Goal: Navigation & Orientation: Find specific page/section

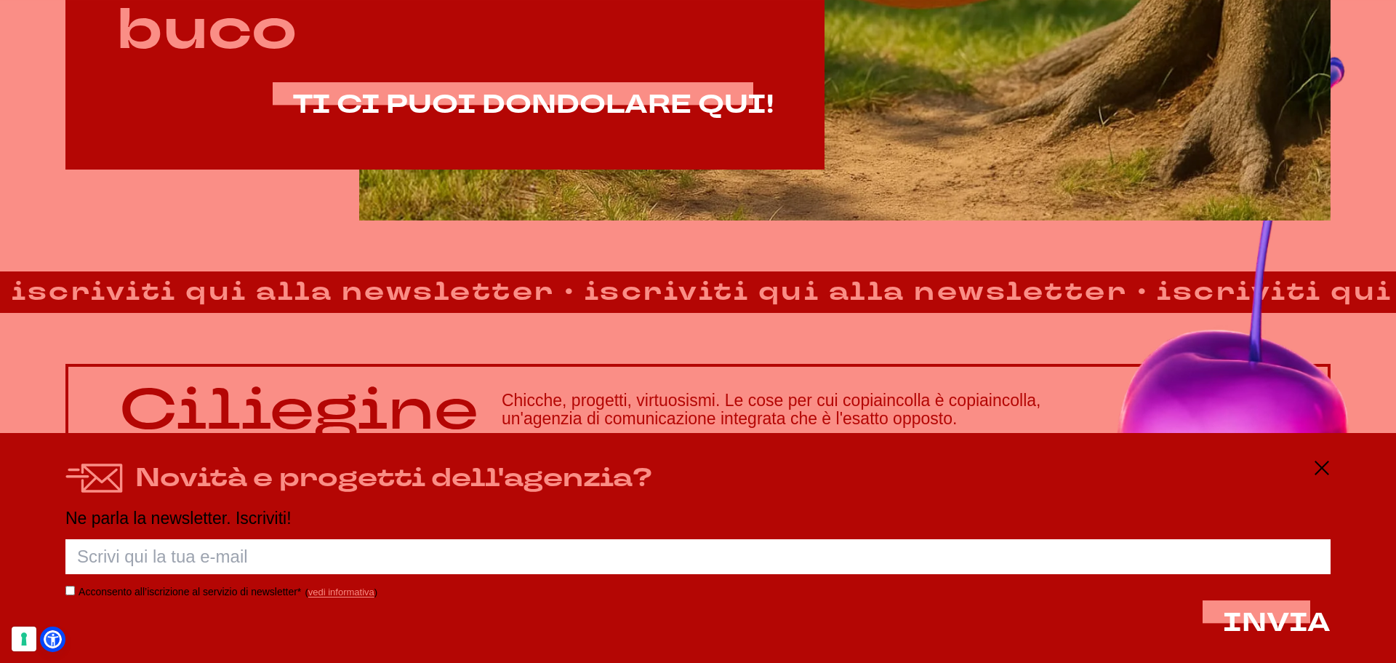
scroll to position [1246, 0]
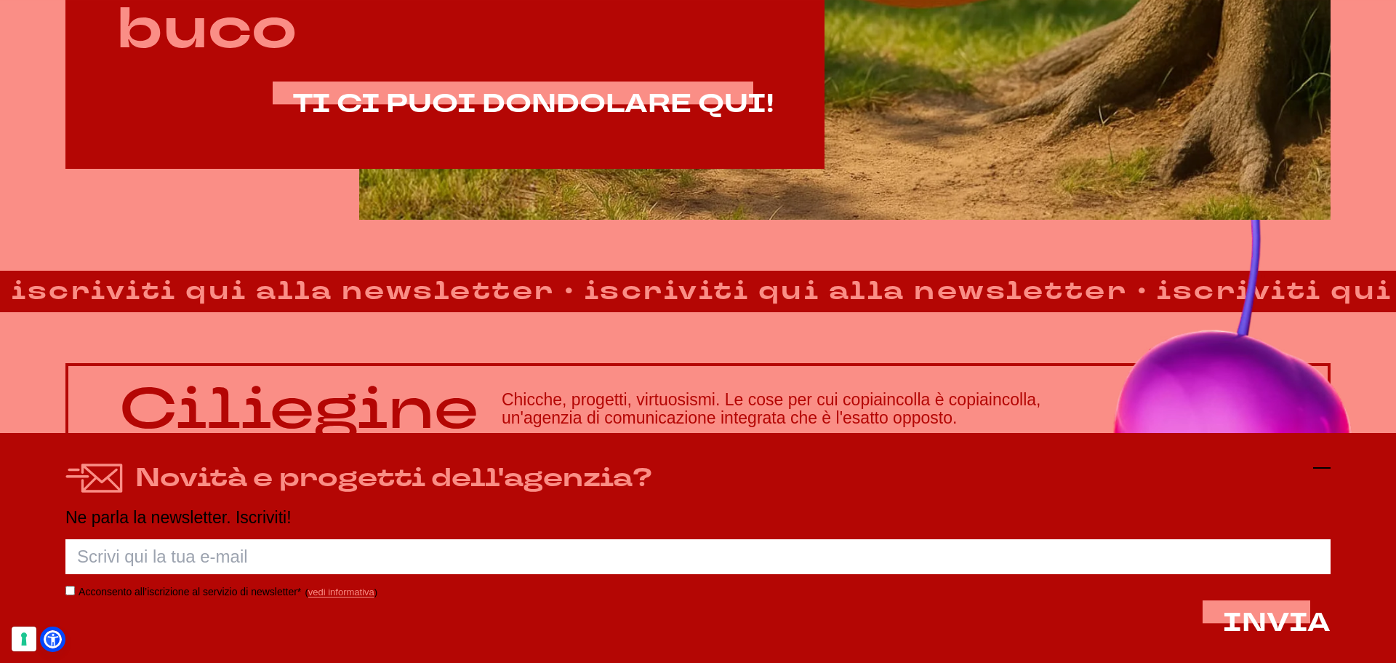
click at [1317, 468] on icon at bounding box center [1321, 467] width 17 height 17
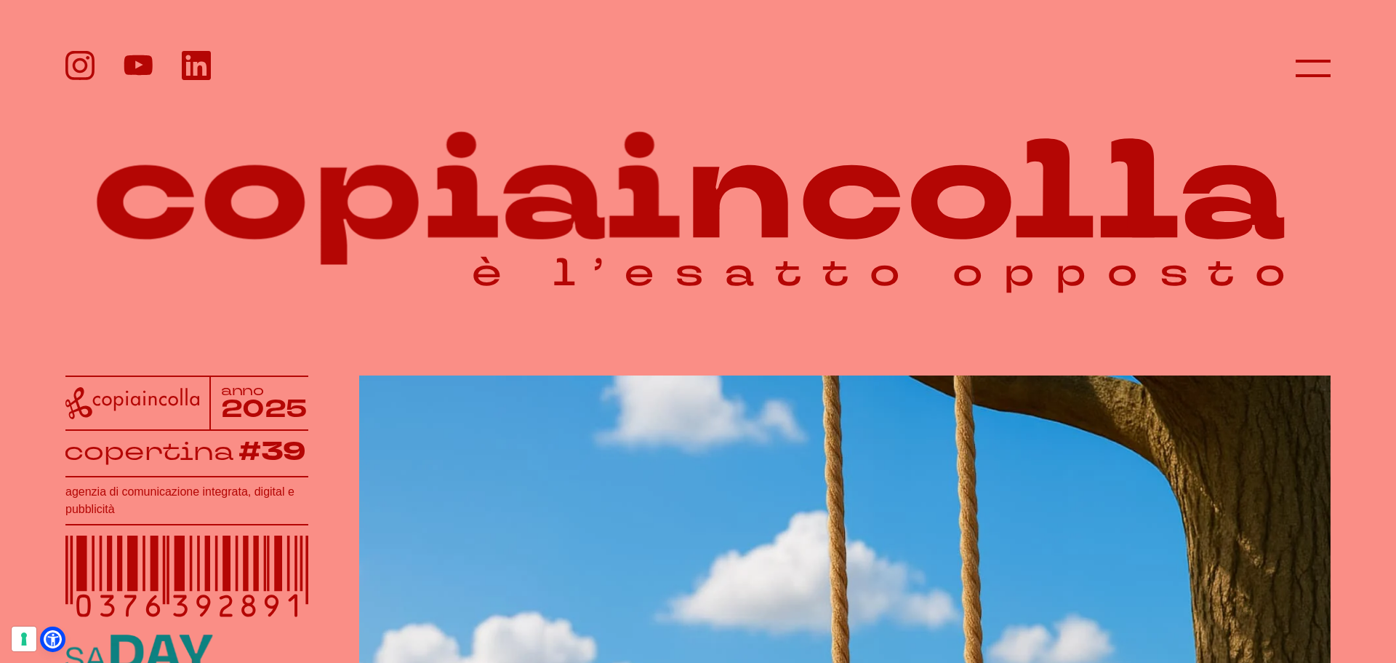
scroll to position [0, 0]
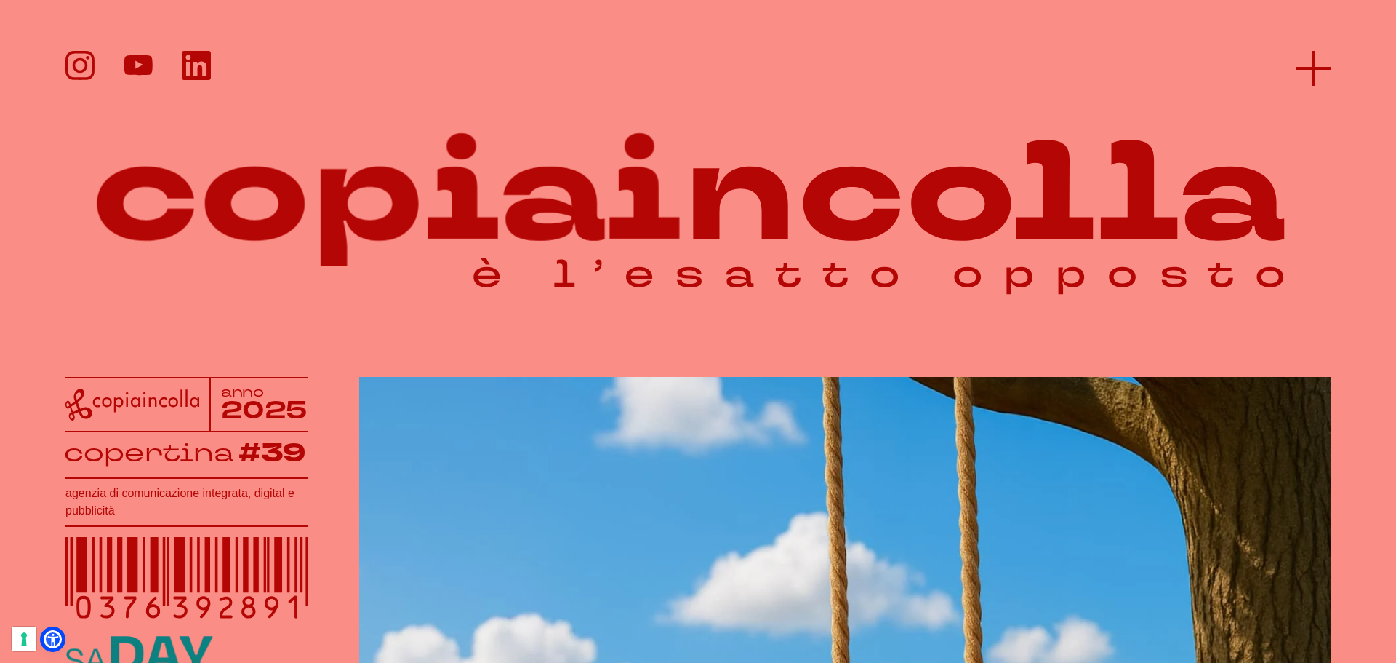
click at [1313, 76] on icon at bounding box center [1313, 68] width 35 height 35
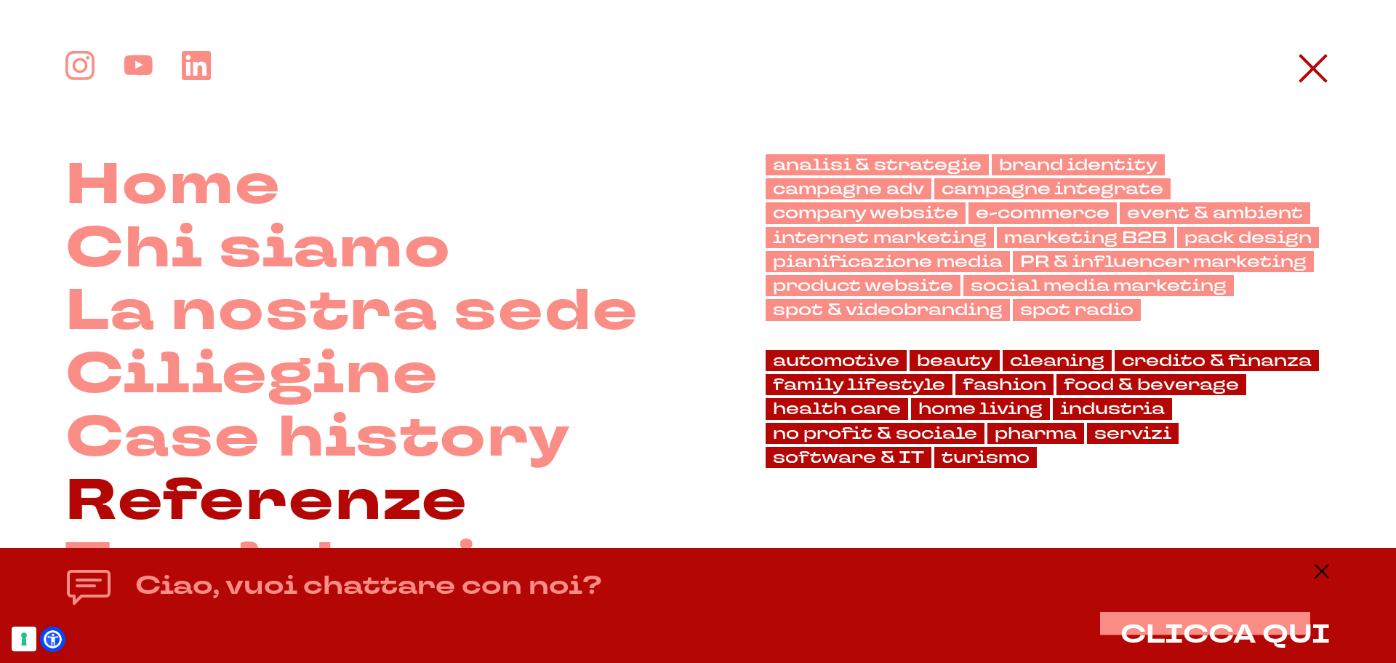
scroll to position [73, 0]
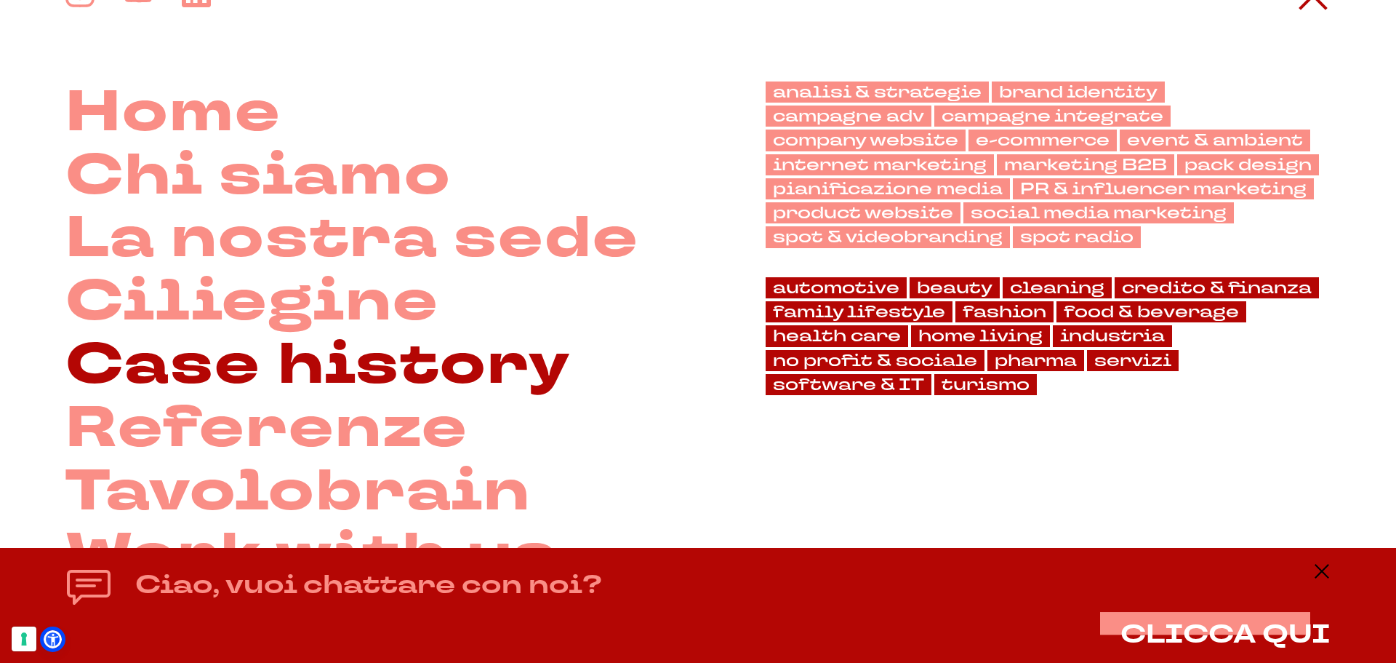
click at [434, 377] on link "Case history" at bounding box center [317, 365] width 505 height 63
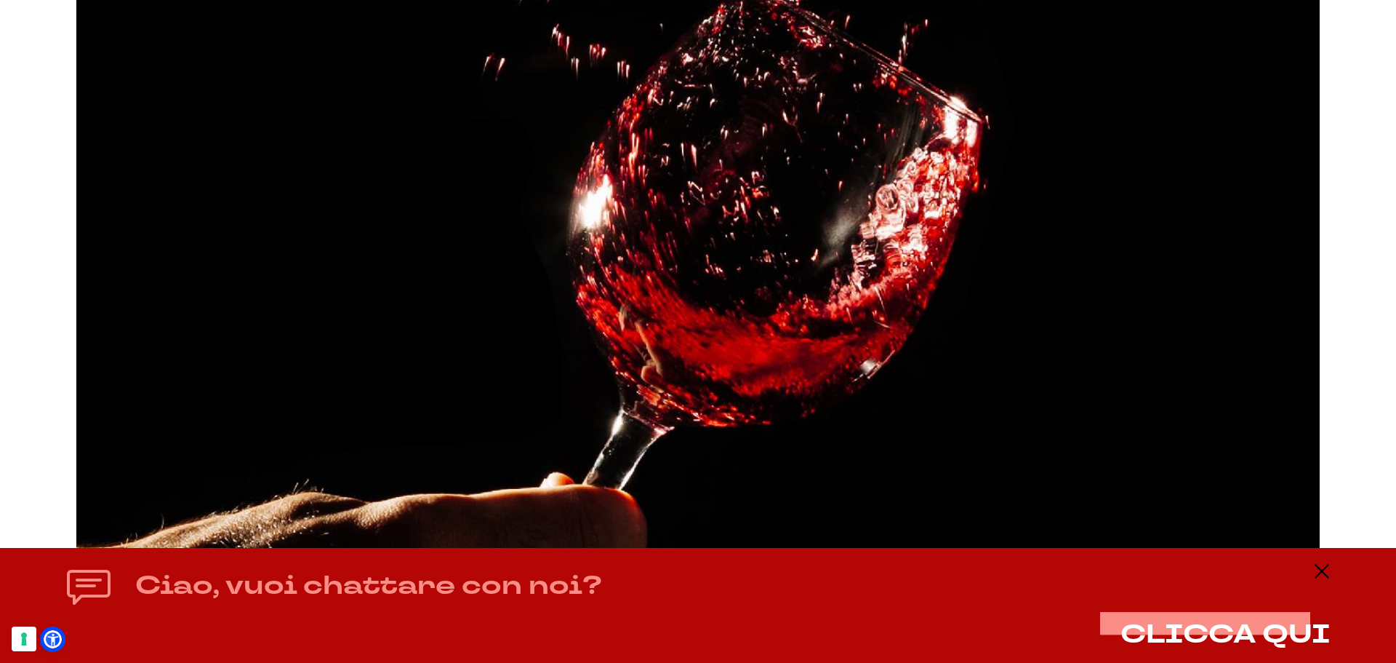
scroll to position [8291, 0]
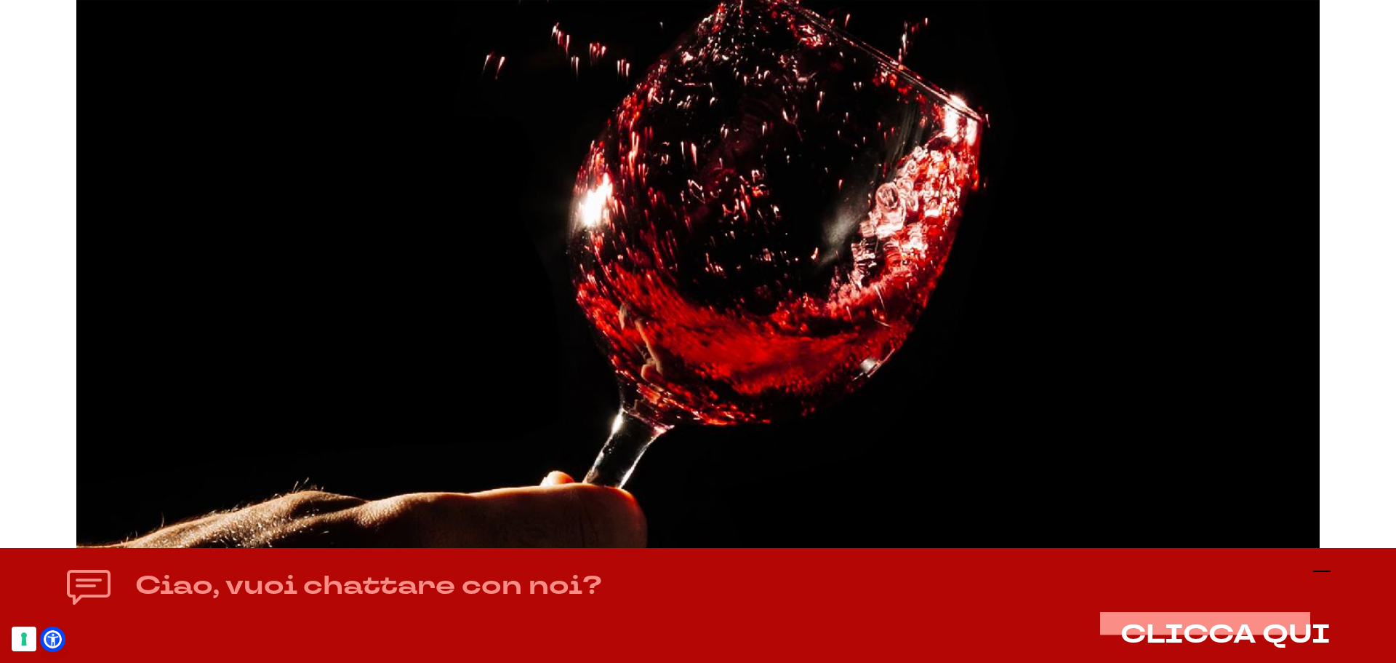
click at [1327, 576] on icon at bounding box center [1321, 570] width 17 height 17
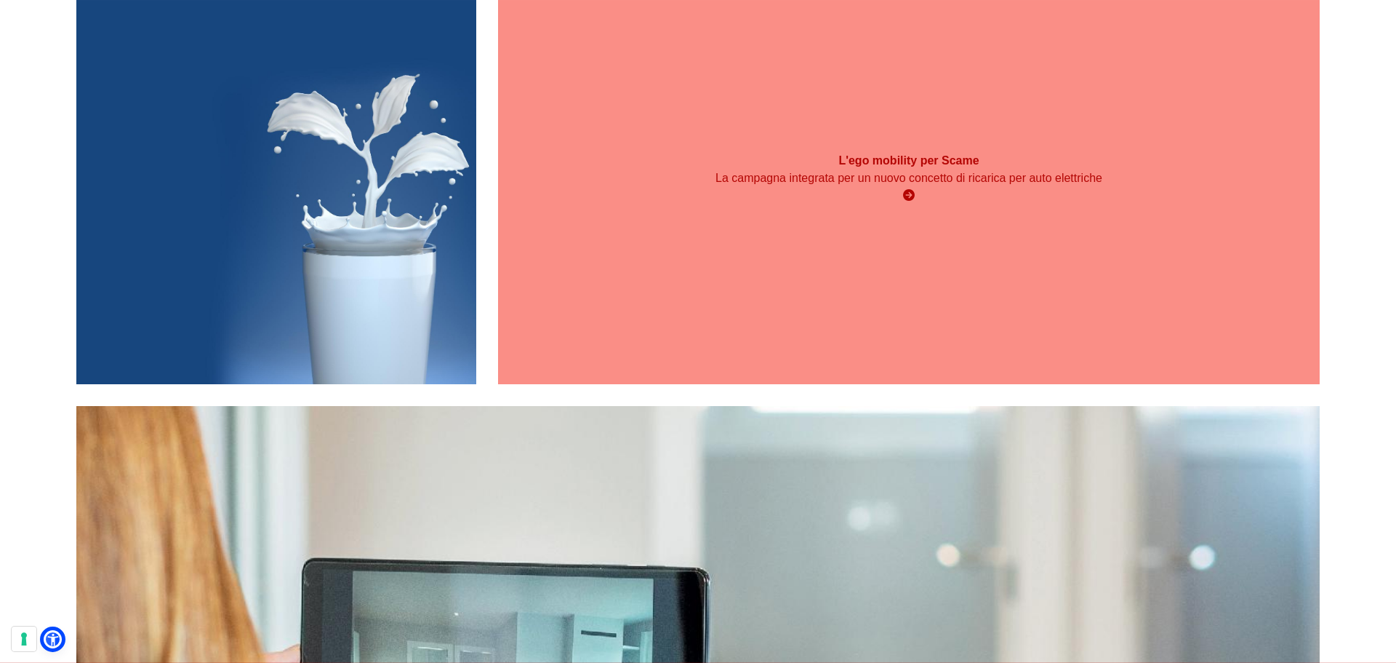
scroll to position [9963, 0]
click at [732, 321] on div "L'ego mobility per Scame La campagna integrata per un nuovo concetto di ricaric…" at bounding box center [909, 177] width 822 height 411
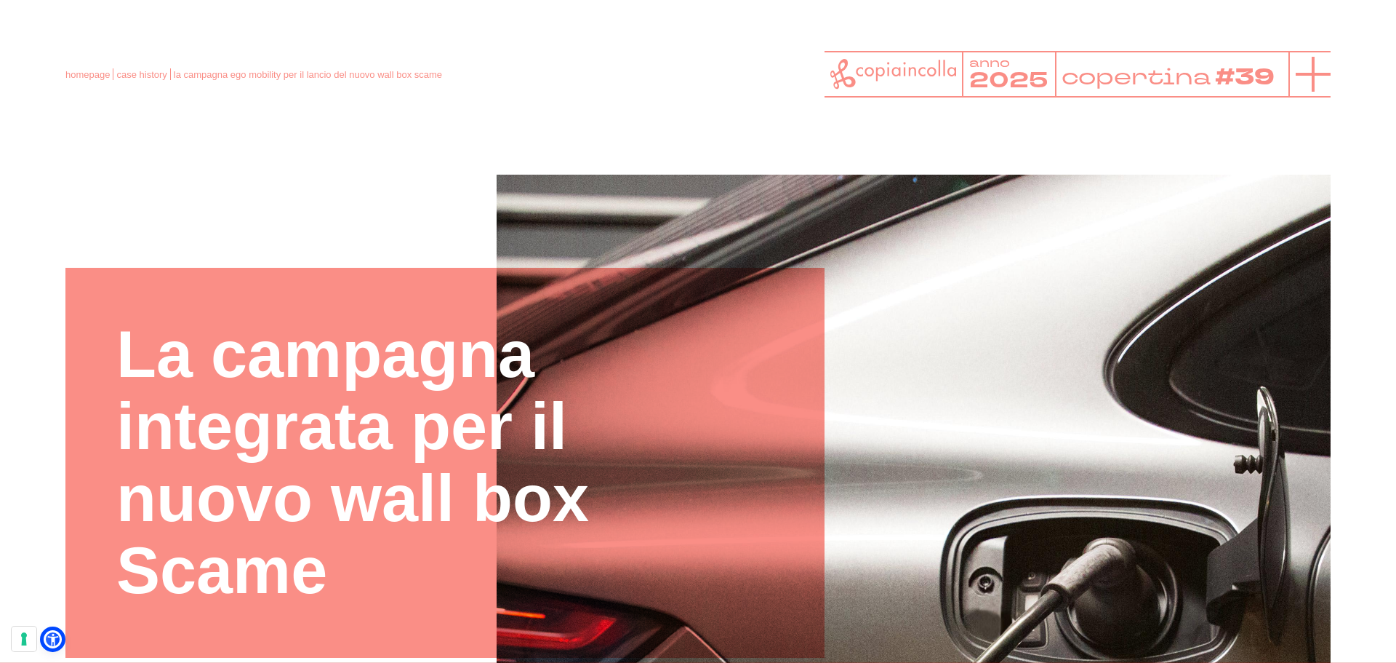
click at [1310, 74] on line at bounding box center [1313, 74] width 35 height 0
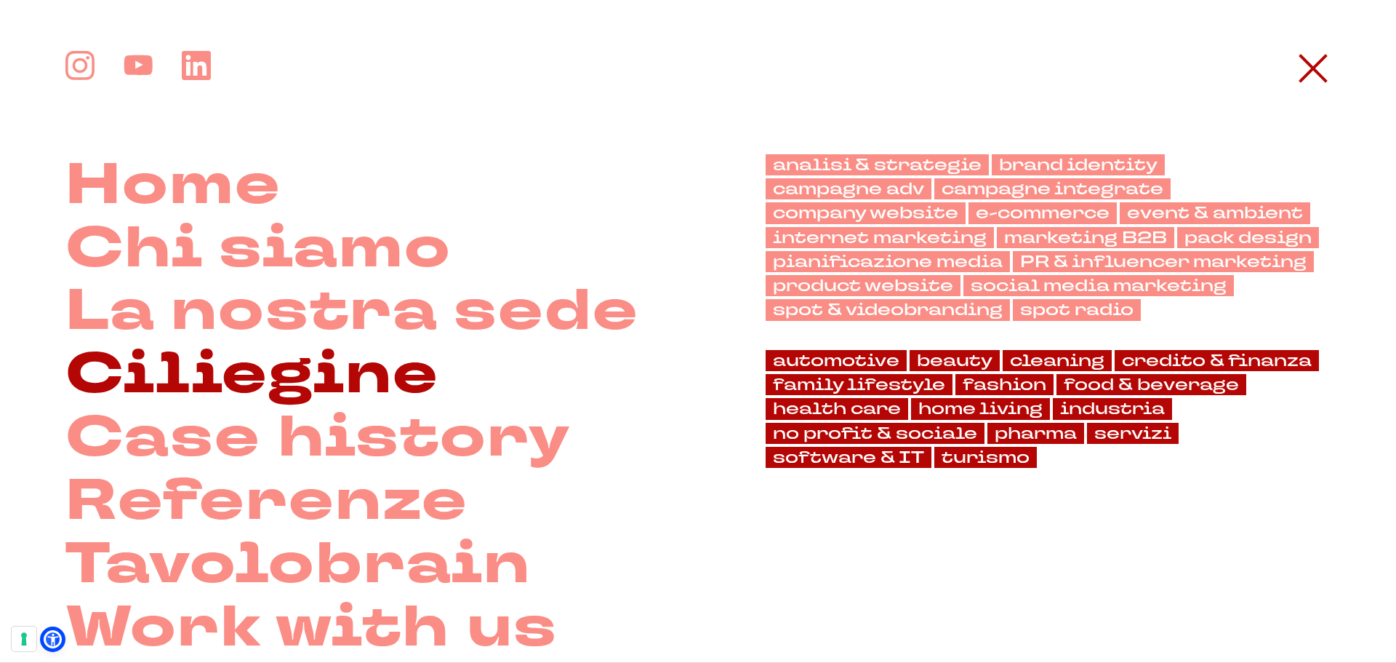
click at [273, 386] on link "Ciliegine" at bounding box center [252, 374] width 374 height 63
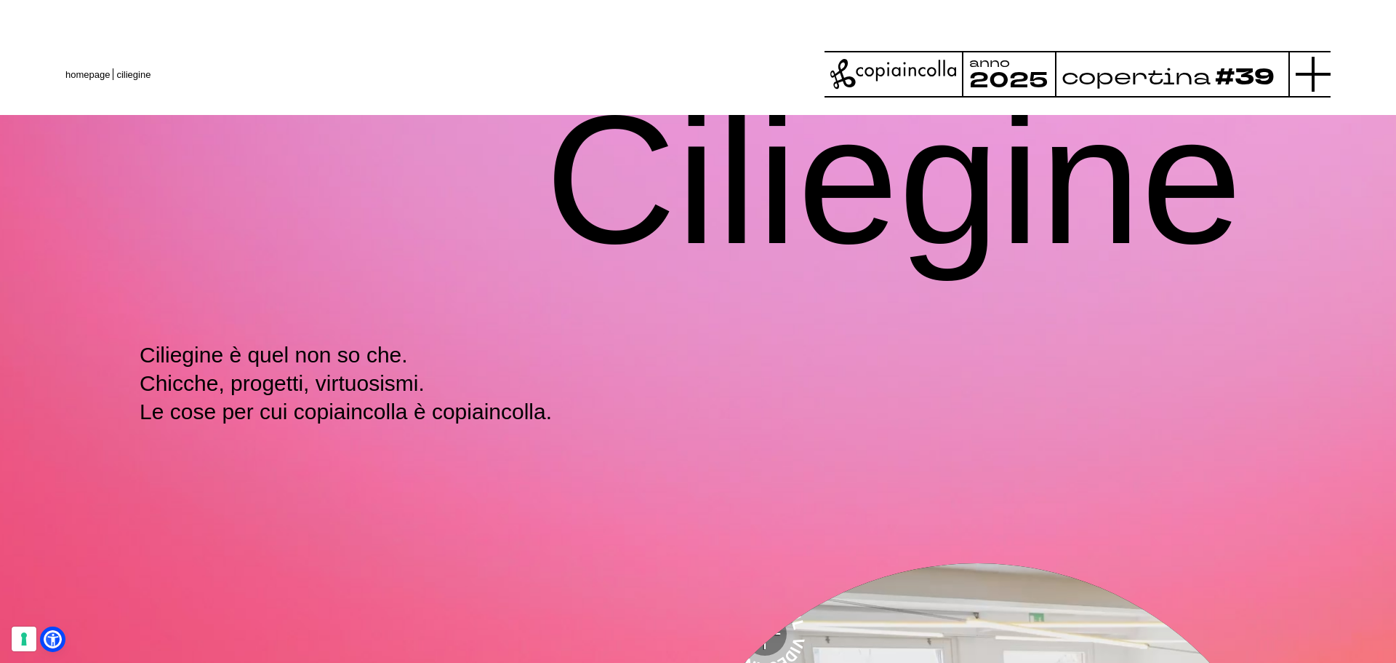
click at [1298, 77] on icon at bounding box center [1313, 74] width 35 height 35
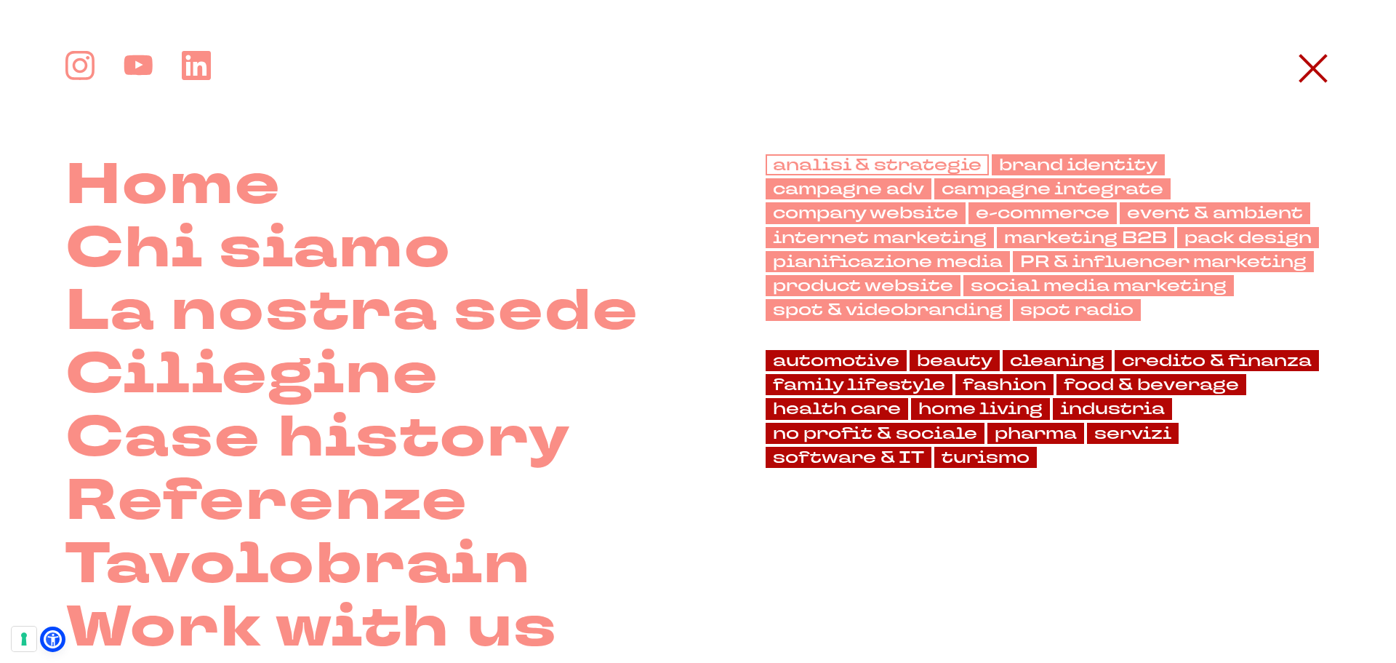
click at [937, 168] on link "analisi & strategie" at bounding box center [877, 164] width 223 height 21
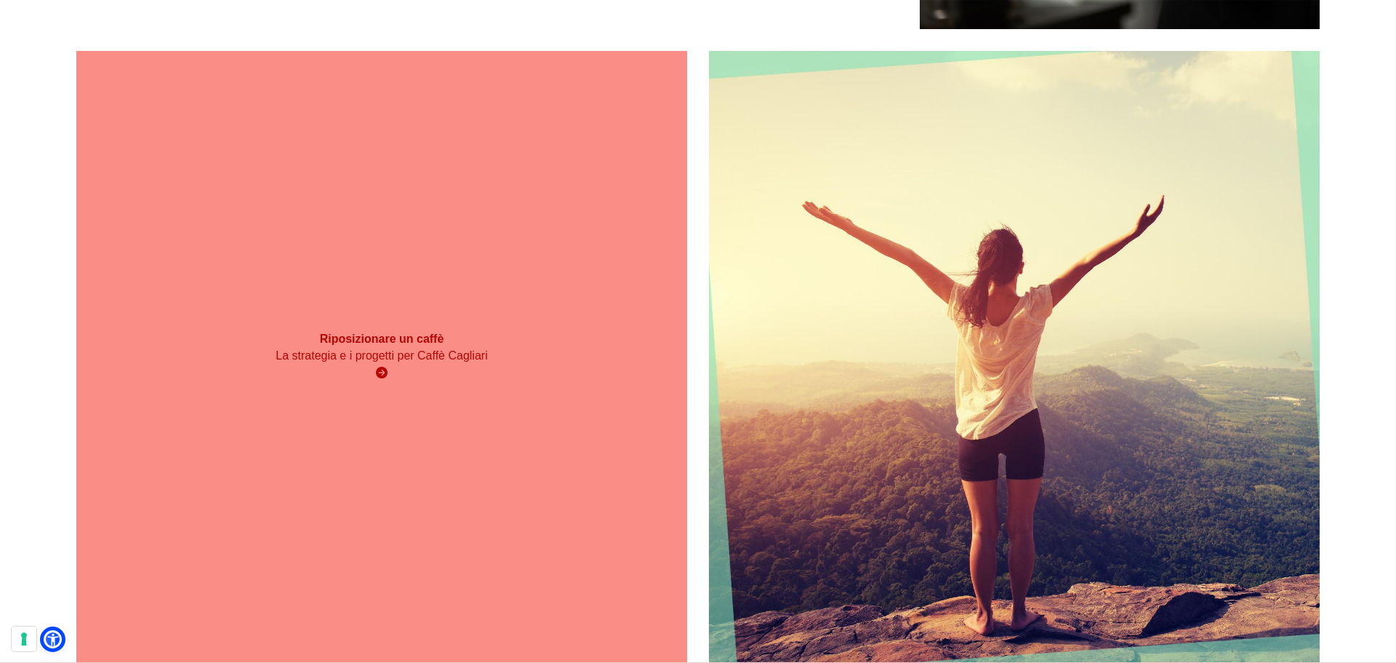
scroll to position [5018, 0]
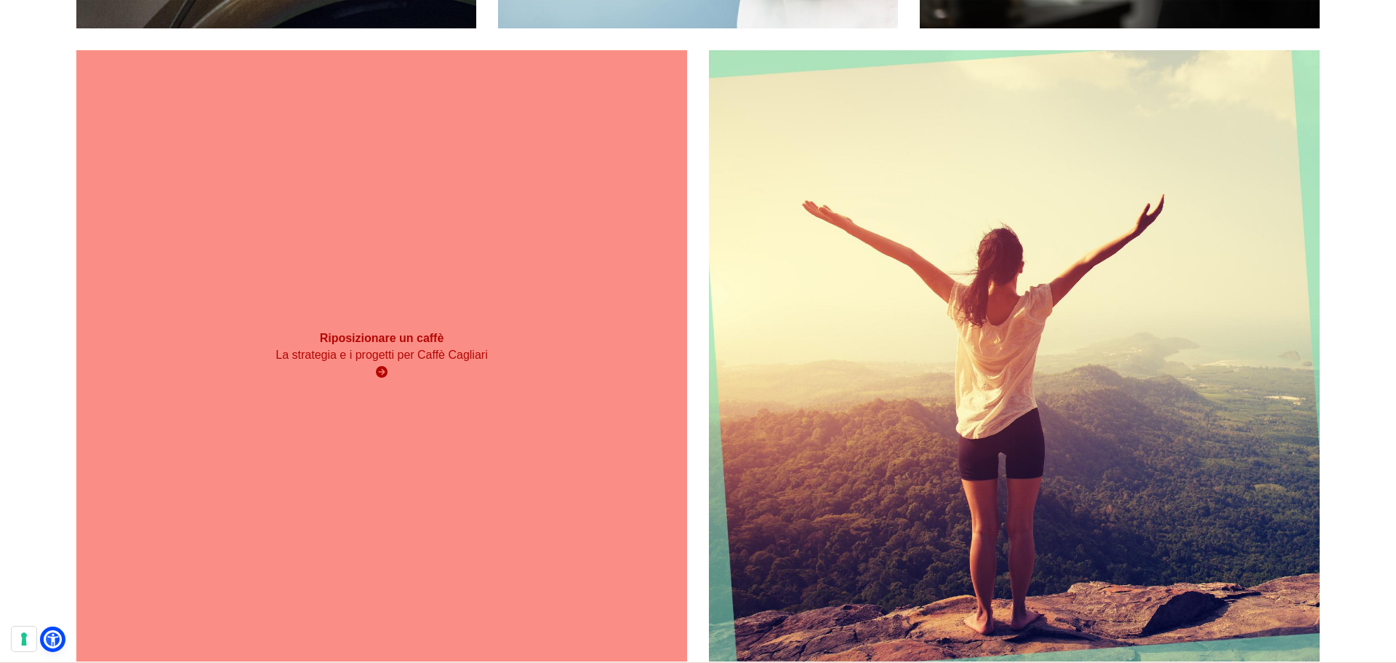
click at [598, 421] on div "Riposizionare un caffè La strategia e i progetti per Caffè [GEOGRAPHIC_DATA]" at bounding box center [381, 355] width 611 height 611
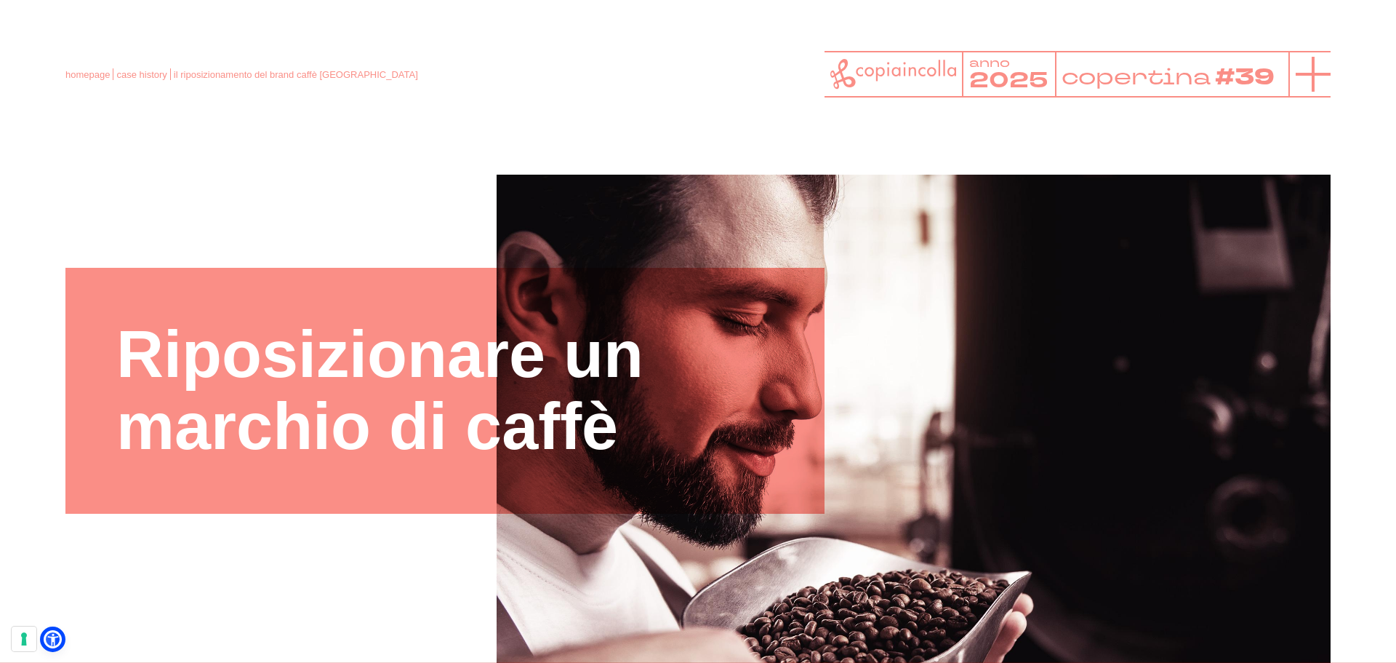
click at [1305, 74] on line at bounding box center [1313, 74] width 35 height 0
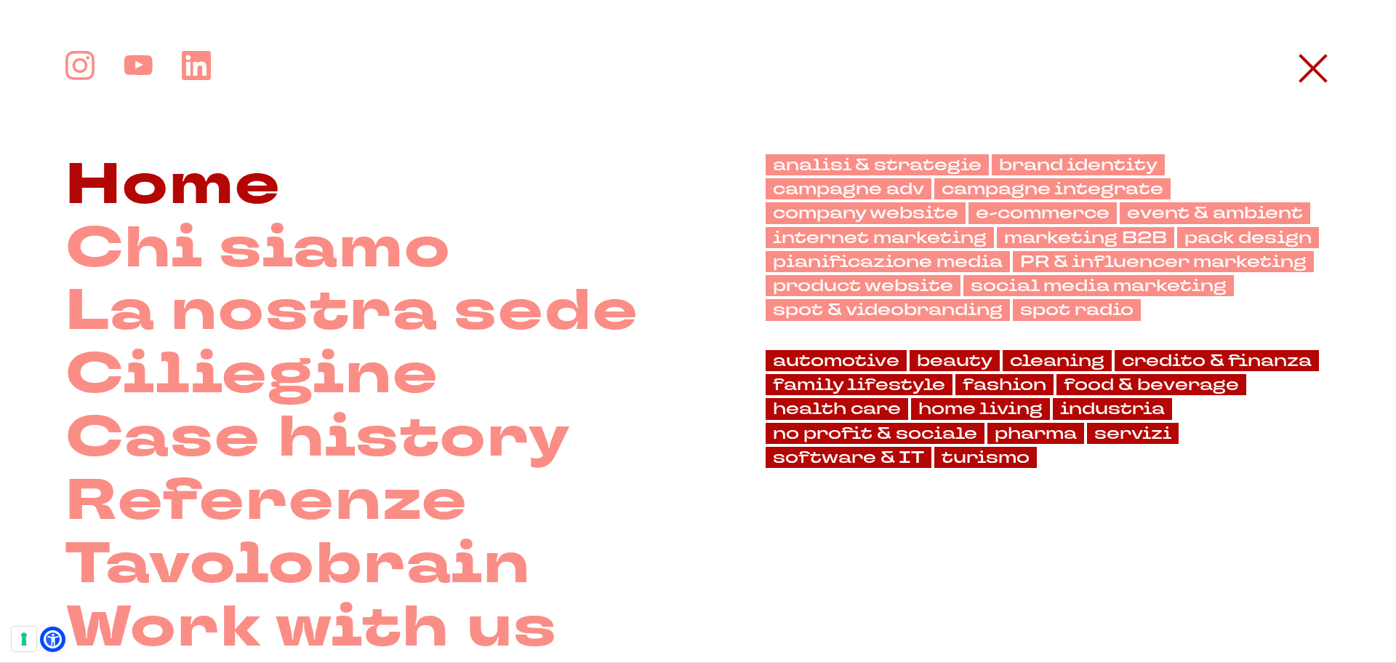
click at [260, 188] on link "Home" at bounding box center [173, 185] width 216 height 63
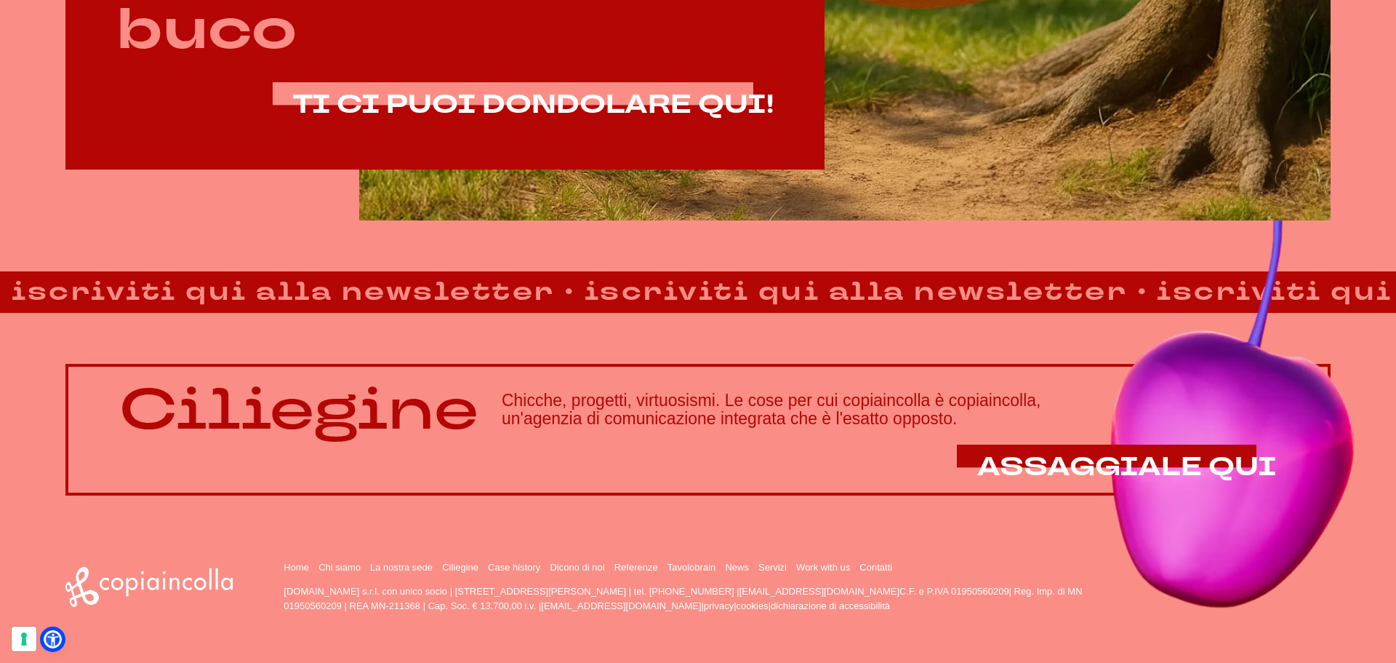
scroll to position [1246, 0]
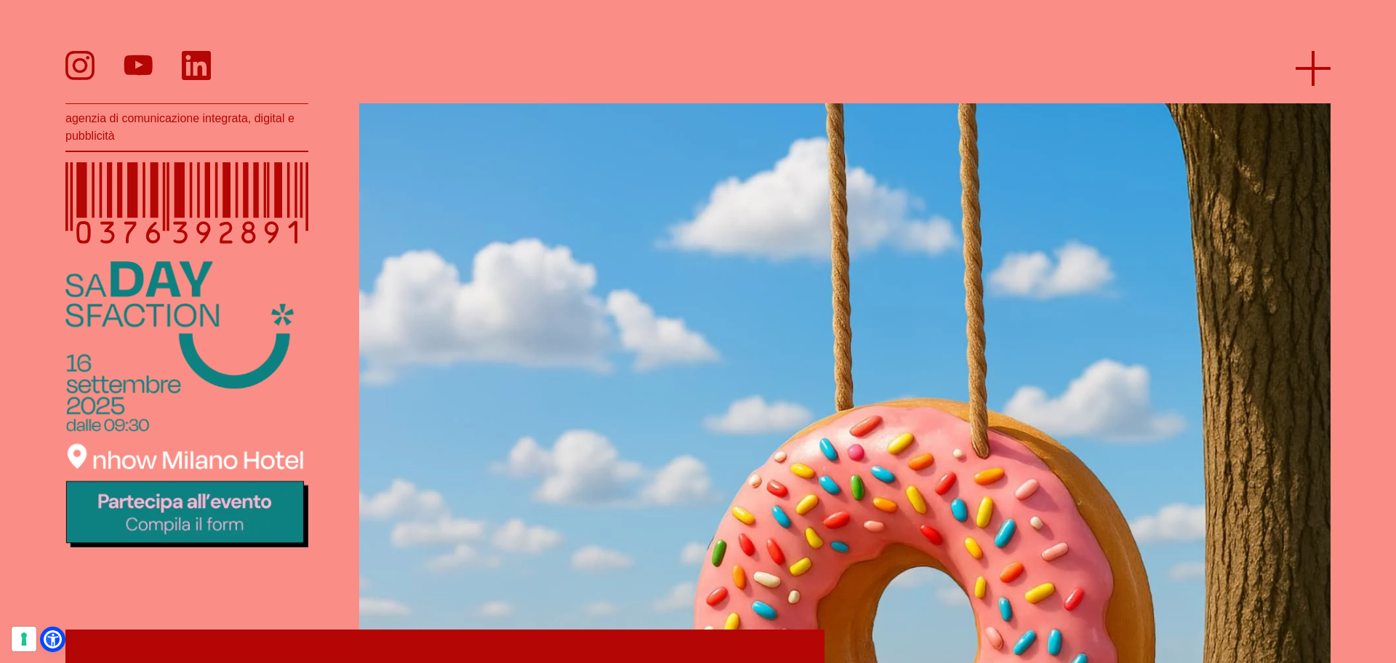
click at [1307, 60] on icon at bounding box center [1313, 68] width 35 height 35
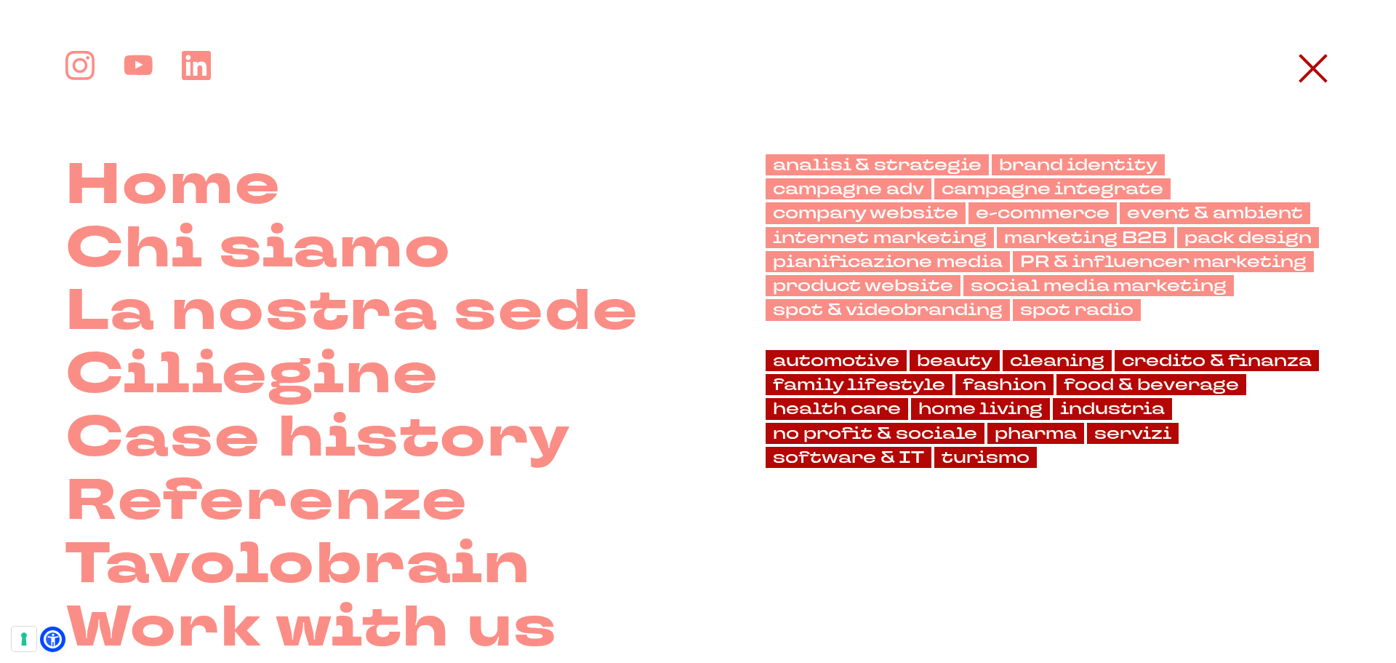
scroll to position [374, 0]
click at [1134, 435] on link "servizi" at bounding box center [1133, 433] width 92 height 21
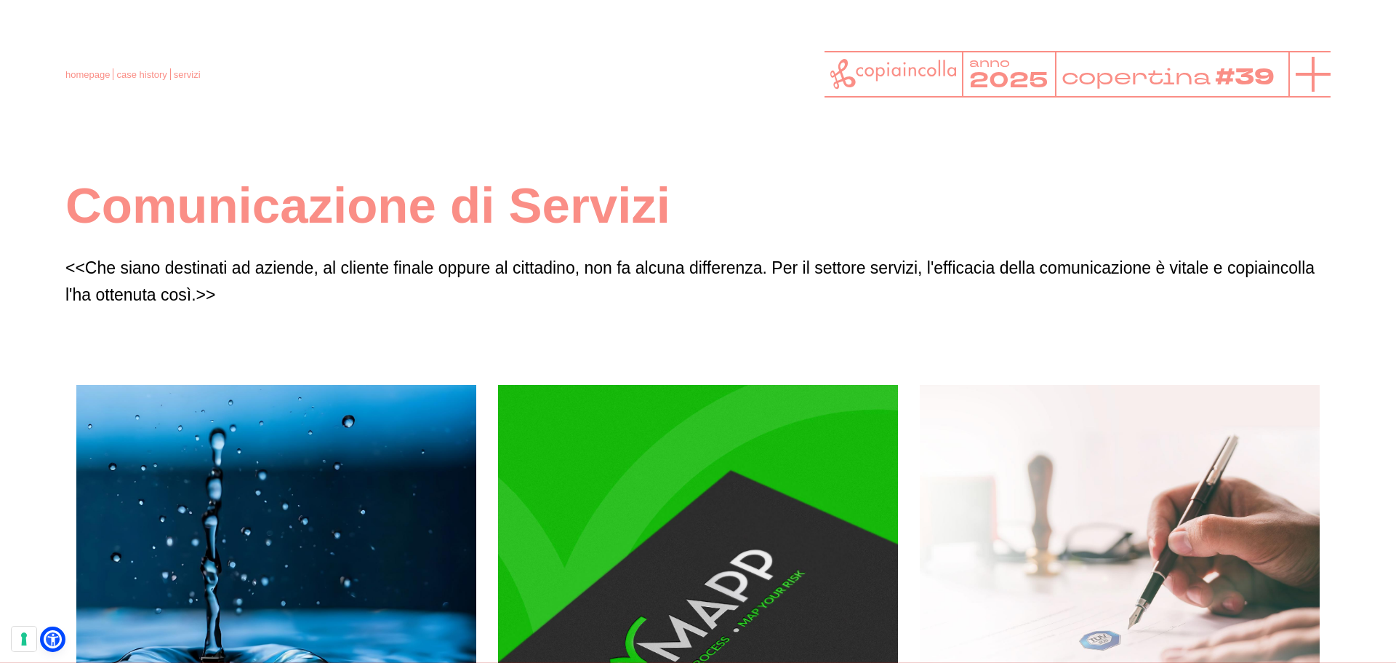
click at [1311, 83] on icon at bounding box center [1313, 74] width 35 height 35
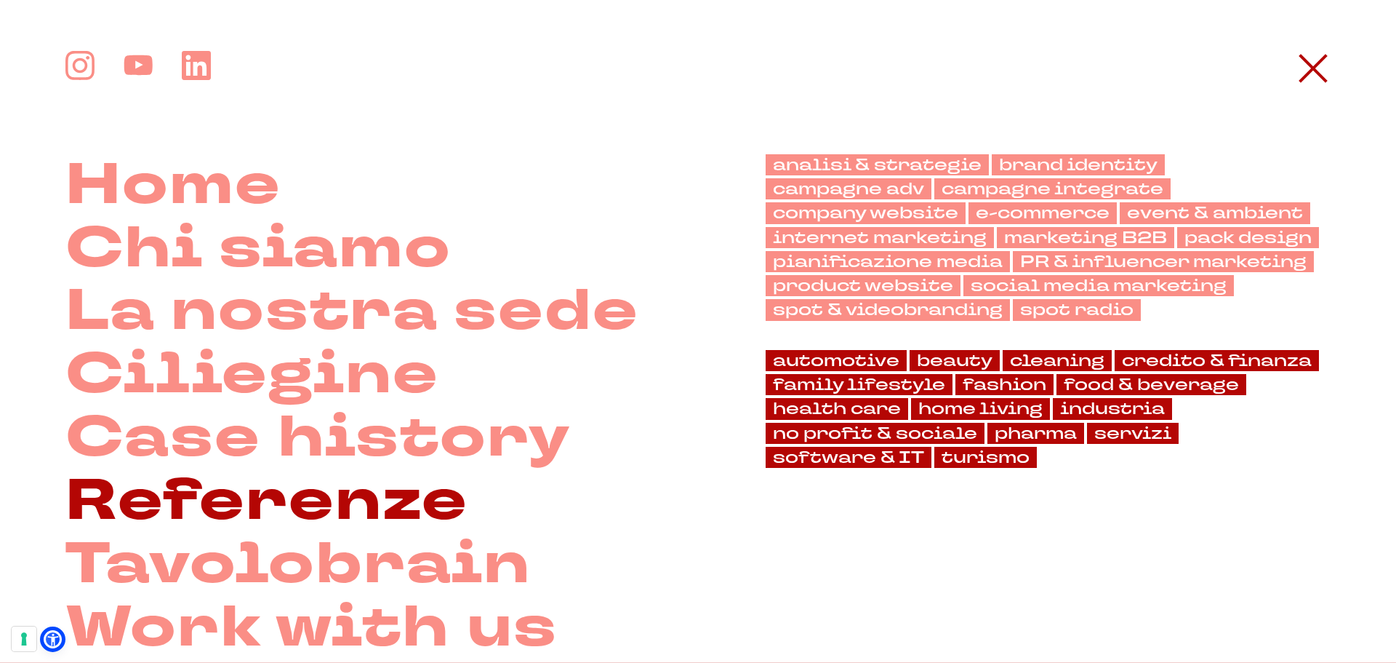
click at [428, 505] on link "Referenze" at bounding box center [266, 501] width 403 height 63
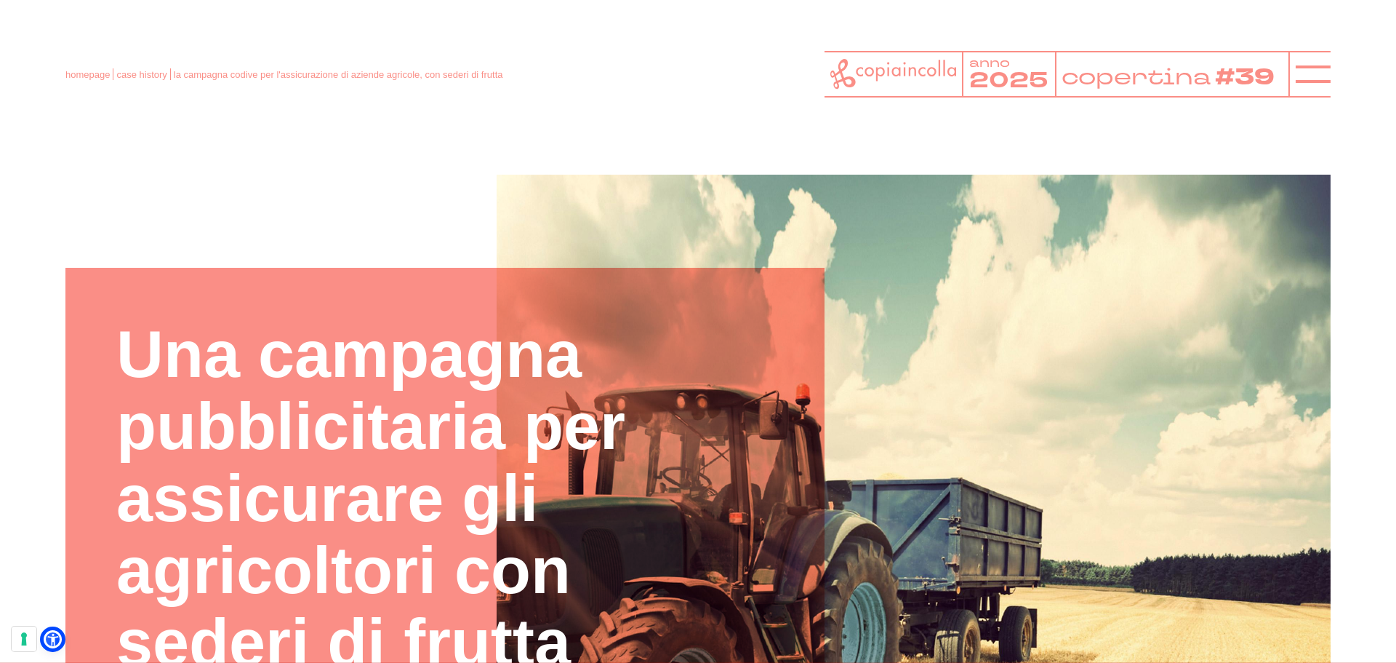
drag, startPoint x: 521, startPoint y: 139, endPoint x: 518, endPoint y: 129, distance: 10.1
click at [1332, 69] on header "homepage case history la campagna codive per l'assicurazione di aziende agricol…" at bounding box center [698, 57] width 1396 height 115
click at [1297, 85] on icon at bounding box center [1313, 74] width 35 height 35
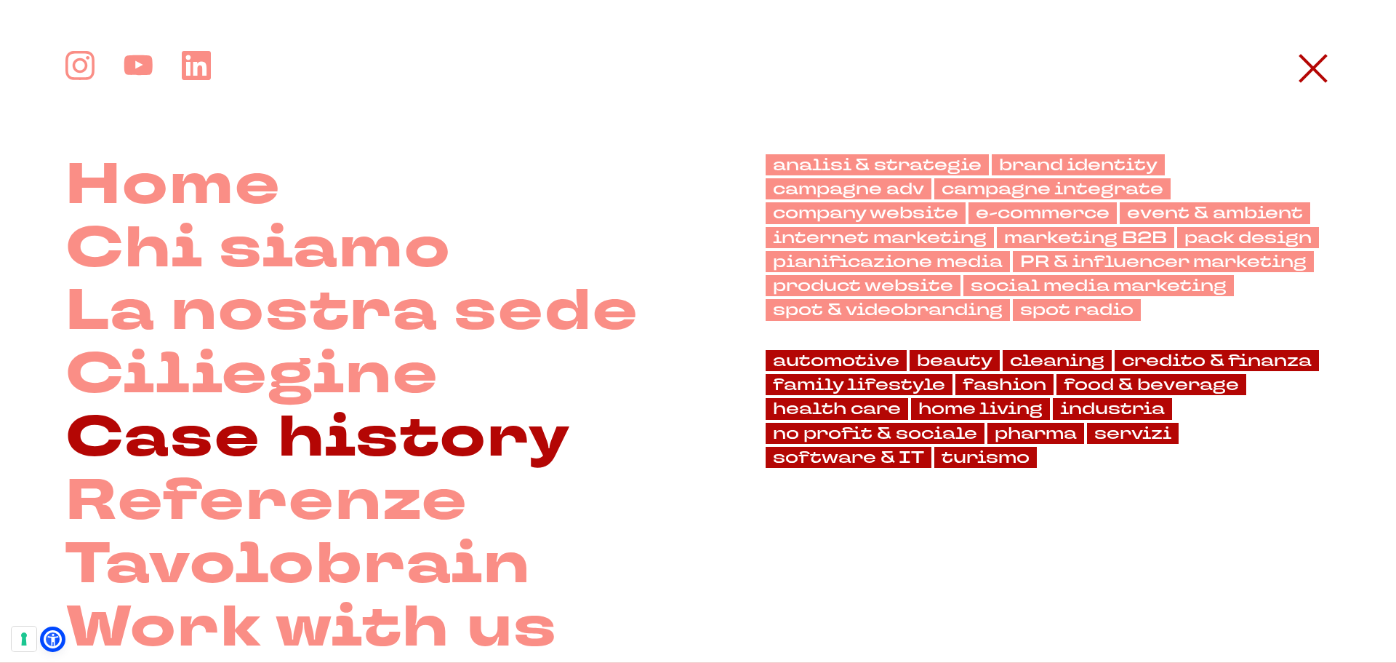
click at [443, 445] on link "Case history" at bounding box center [317, 438] width 505 height 63
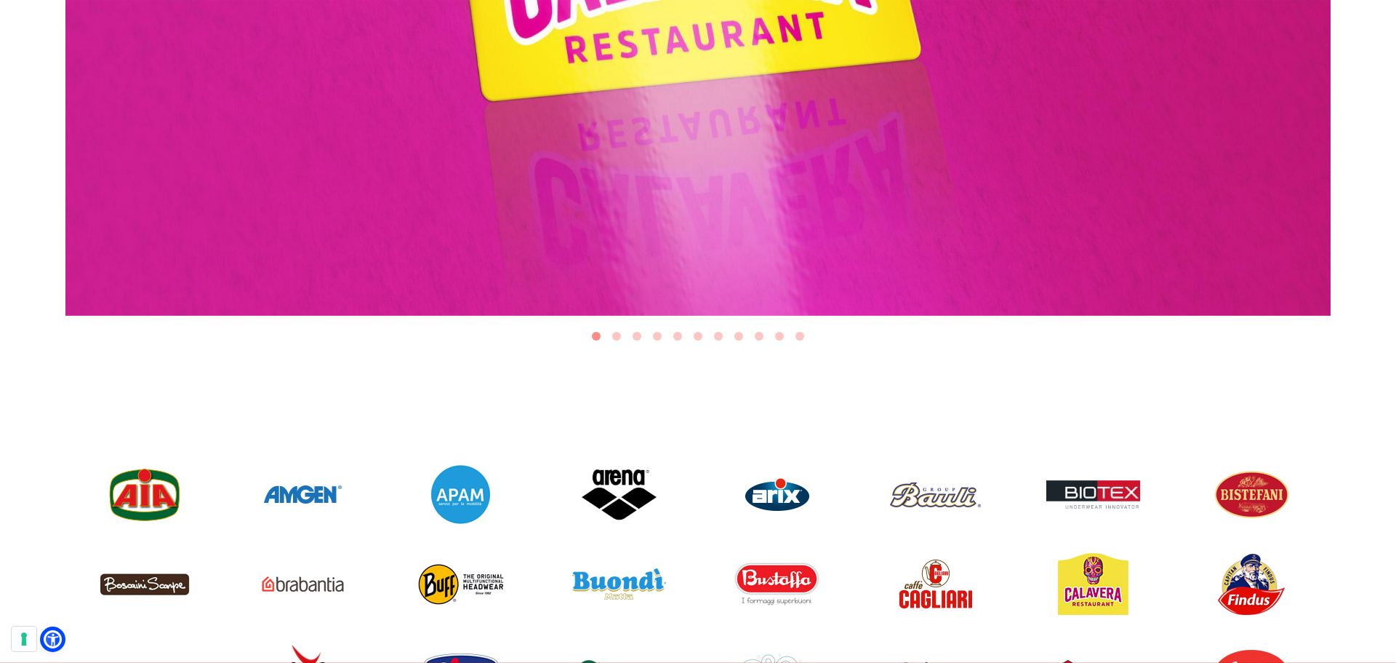
scroll to position [873, 0]
click at [620, 332] on button "Go to slide 2" at bounding box center [616, 335] width 9 height 9
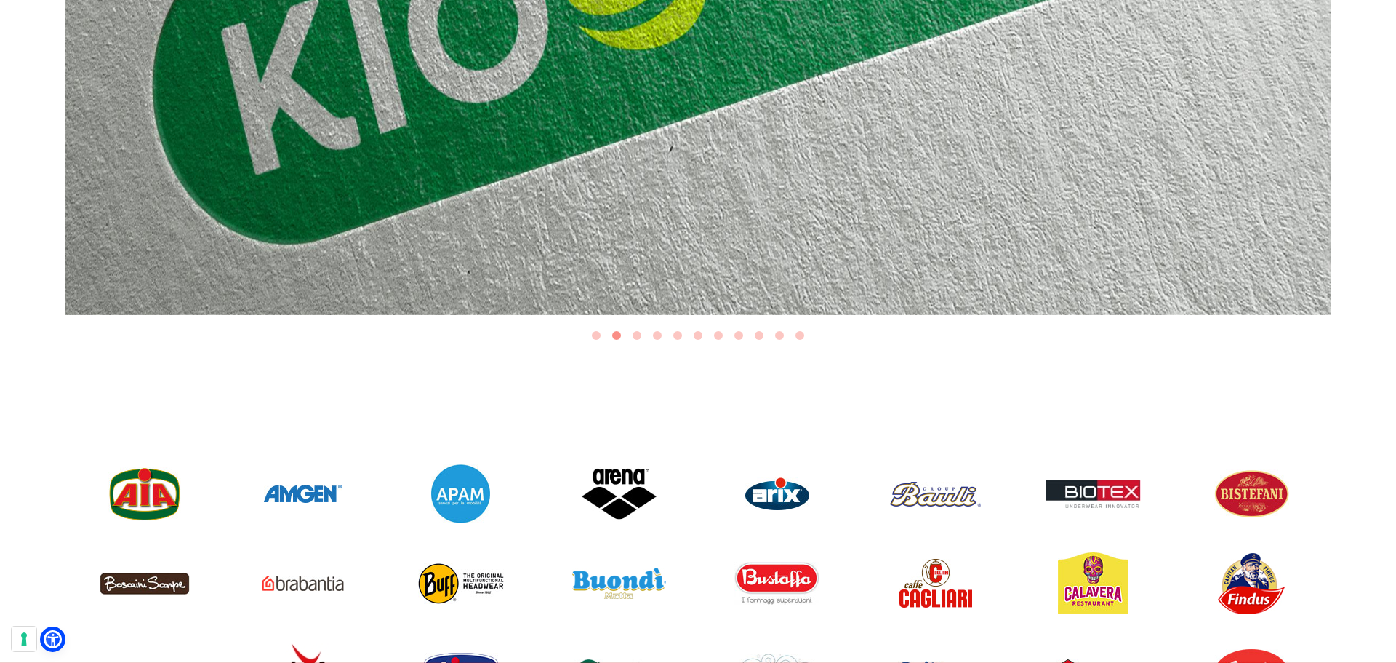
click at [637, 335] on button "Go to slide 3" at bounding box center [637, 335] width 9 height 9
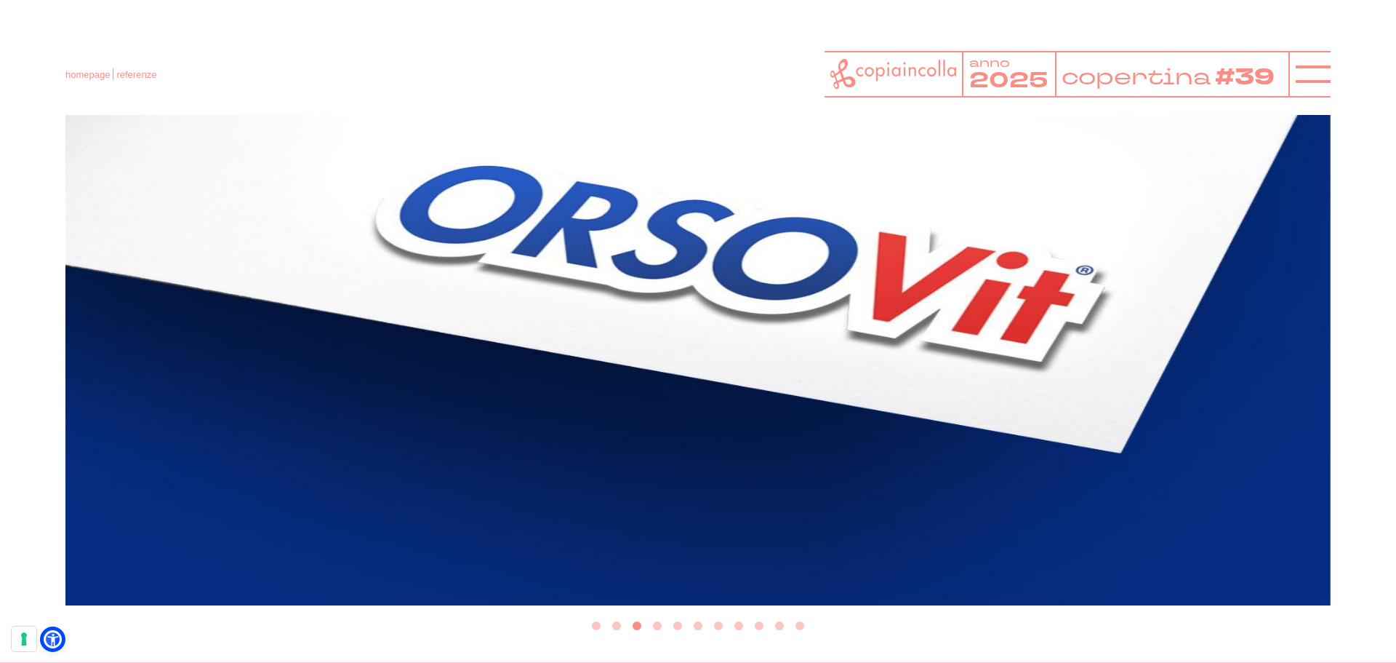
scroll to position [582, 0]
click at [661, 626] on button "Go to slide 4" at bounding box center [657, 626] width 9 height 9
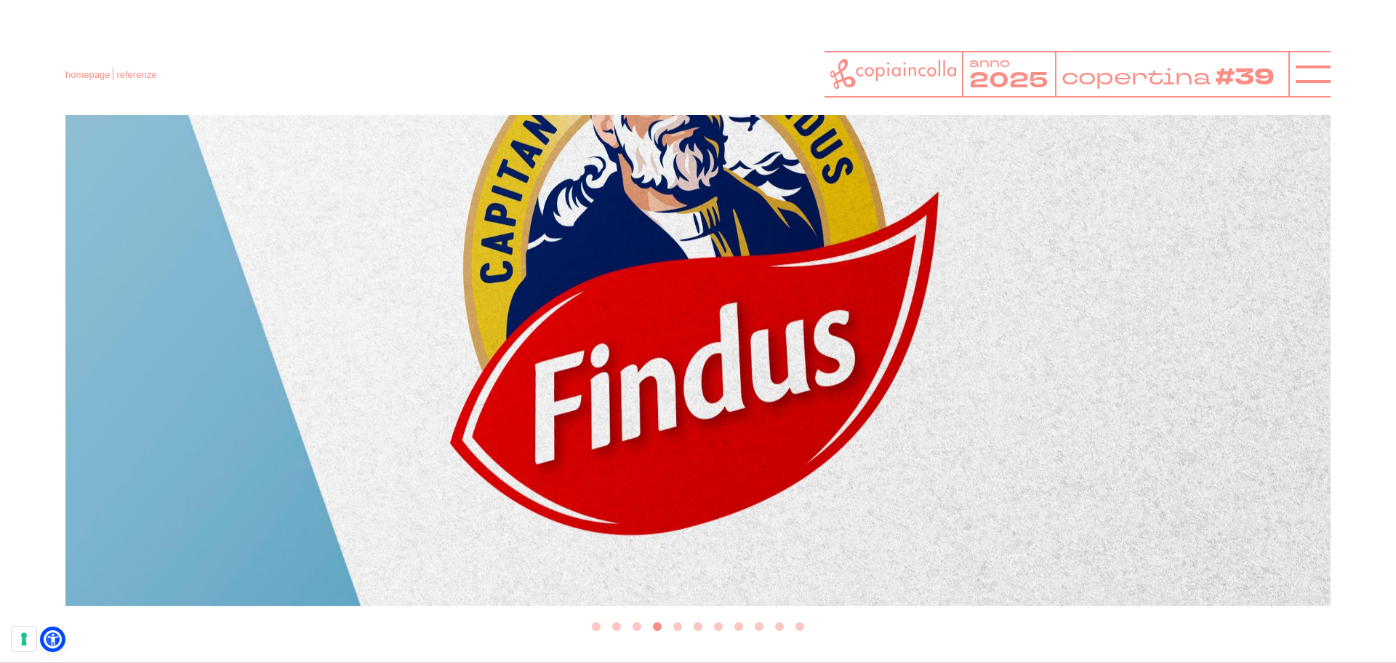
click at [678, 625] on button "Go to slide 5" at bounding box center [677, 626] width 9 height 9
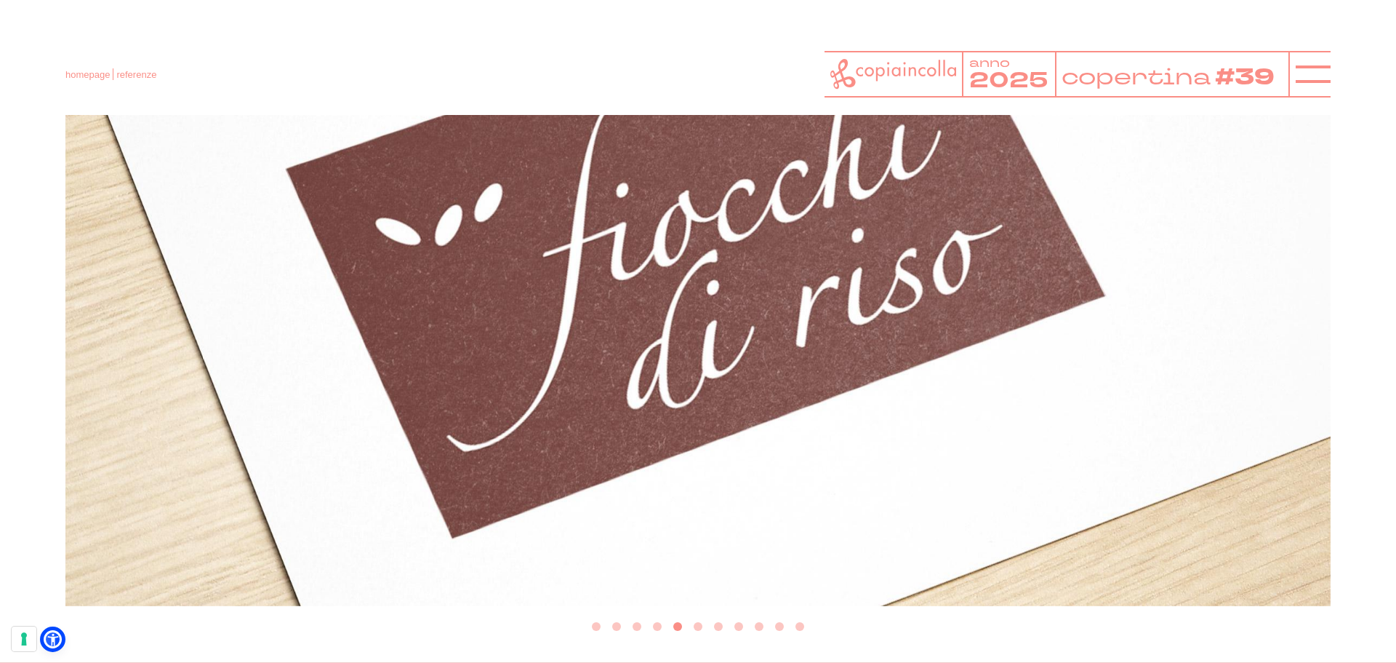
click at [700, 627] on button "Go to slide 6" at bounding box center [698, 626] width 9 height 9
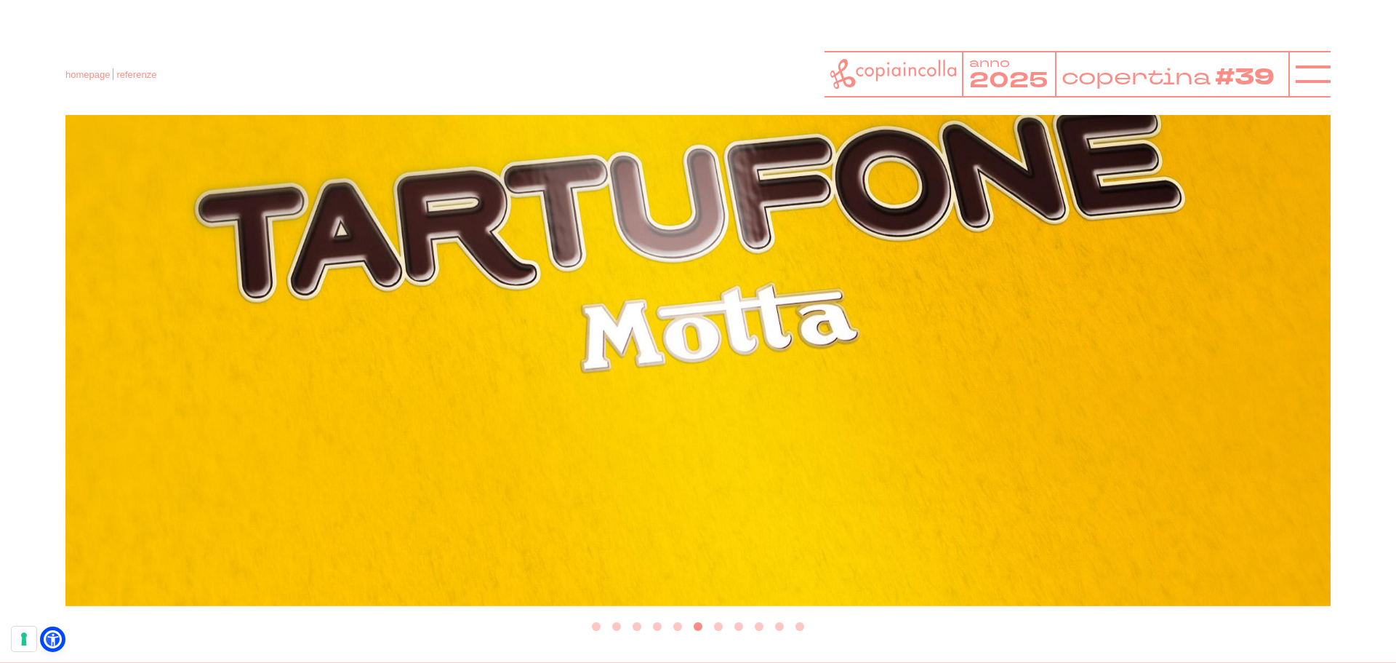
click at [723, 626] on li "Select a slide to show" at bounding box center [718, 626] width 20 height 19
click at [716, 631] on li "Select a slide to show" at bounding box center [718, 626] width 20 height 19
click at [719, 630] on button "Go to slide 7" at bounding box center [718, 626] width 9 height 9
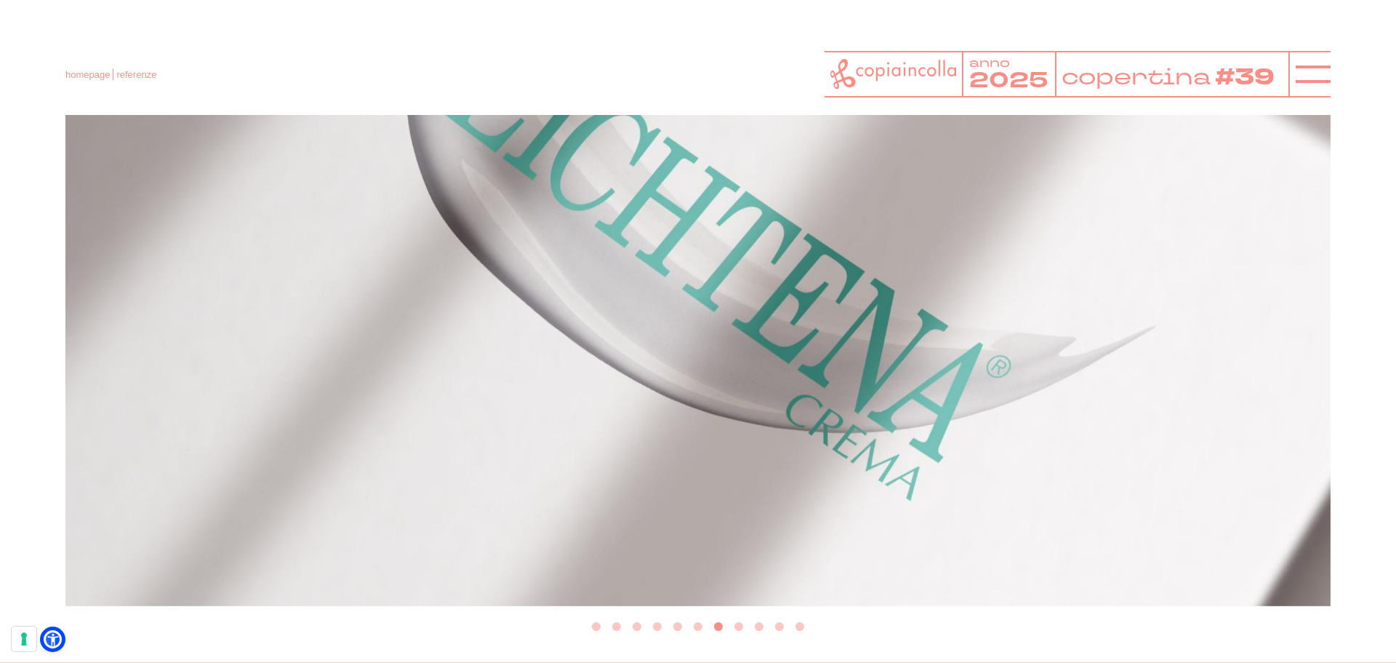
click at [739, 626] on button "Go to slide 8" at bounding box center [739, 626] width 9 height 9
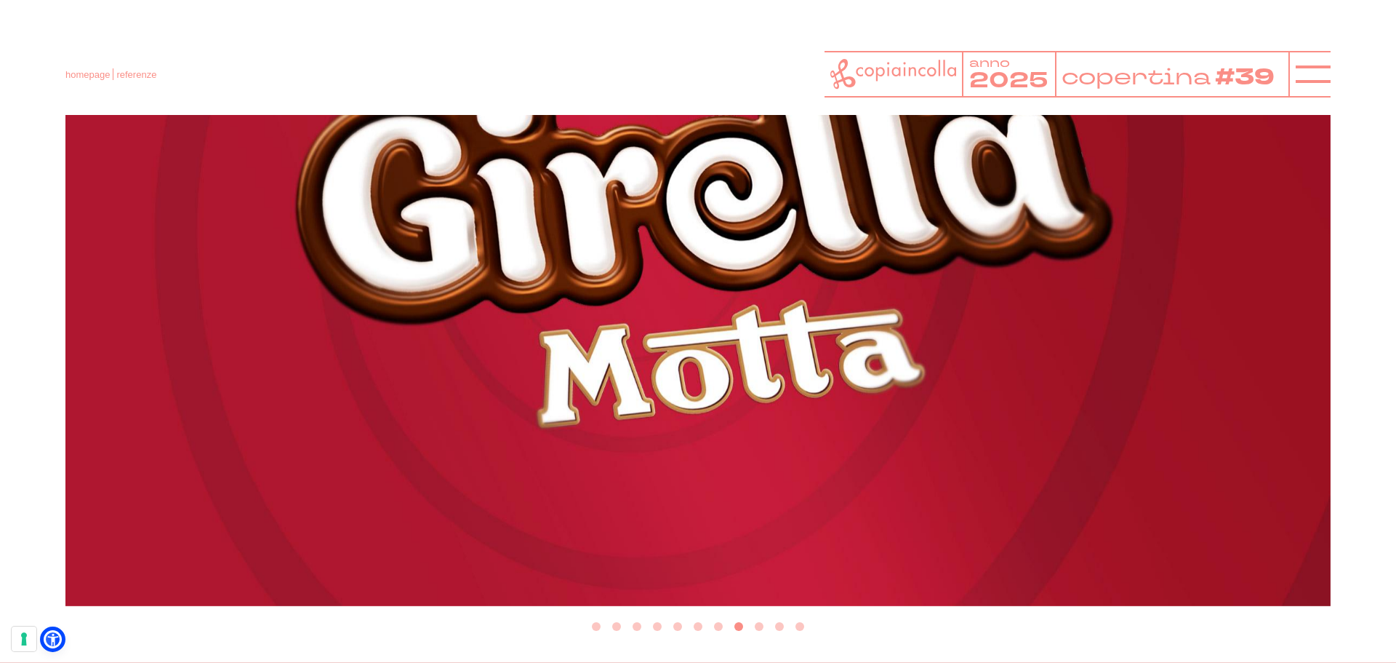
click at [758, 627] on button "Go to slide 9" at bounding box center [759, 626] width 9 height 9
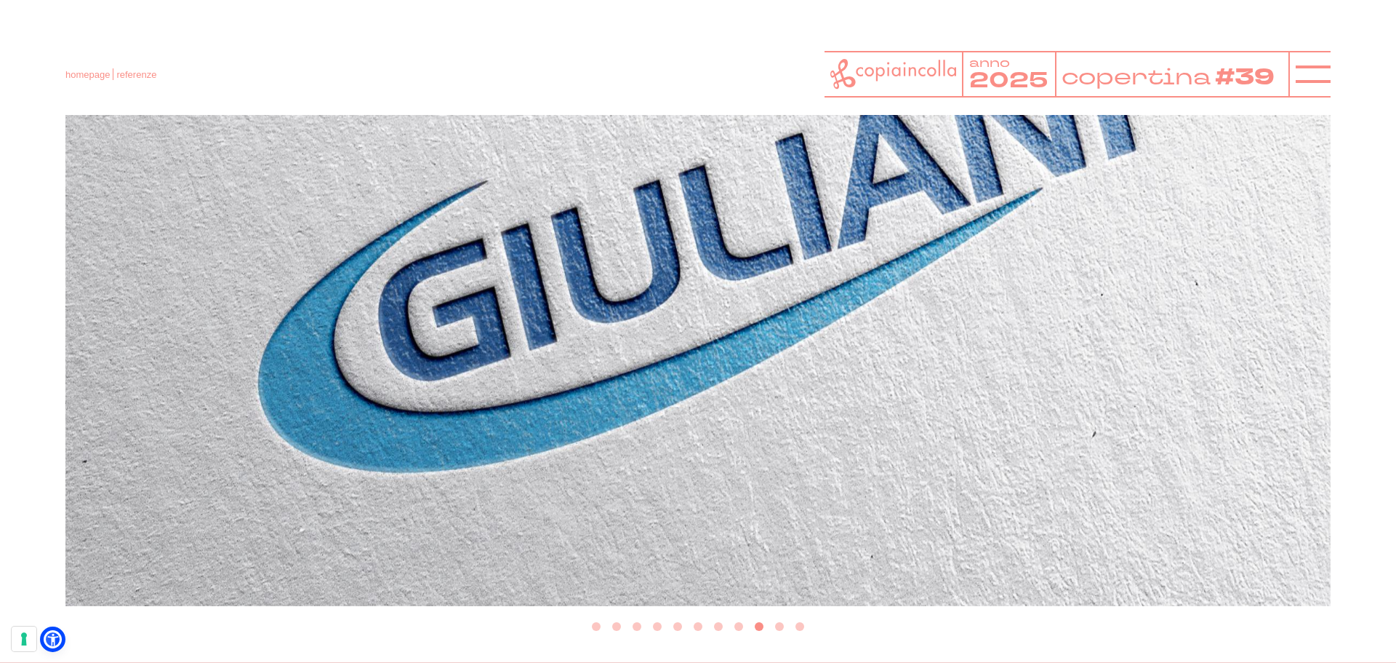
click at [778, 630] on button "Go to slide 10" at bounding box center [779, 626] width 9 height 9
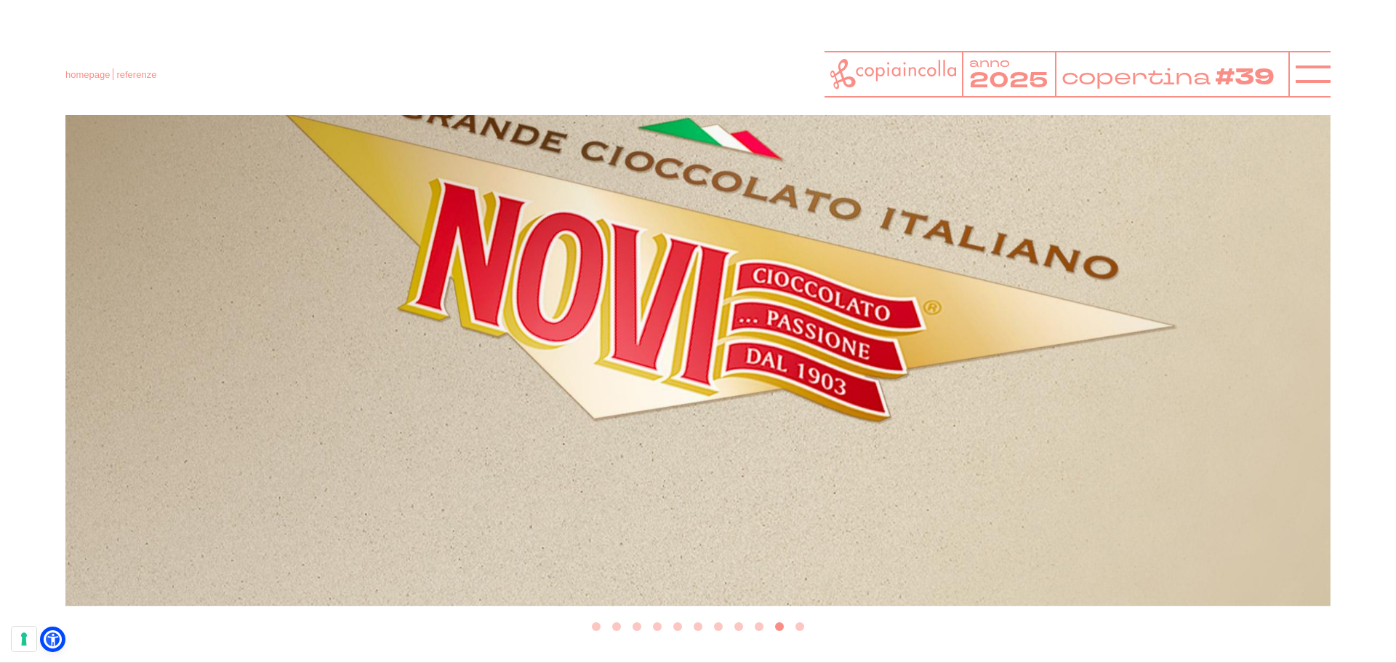
click at [799, 628] on button "Go to slide 11" at bounding box center [800, 626] width 9 height 9
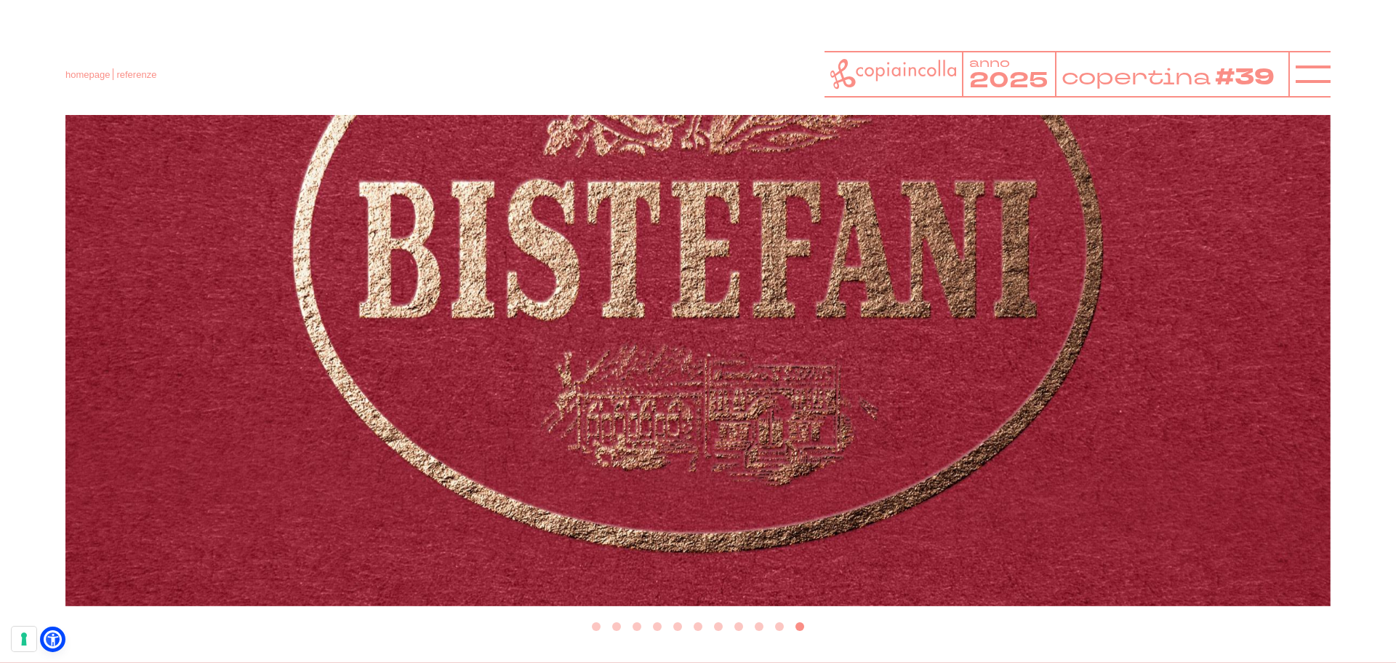
click at [599, 624] on button "Go to slide 1" at bounding box center [596, 626] width 9 height 9
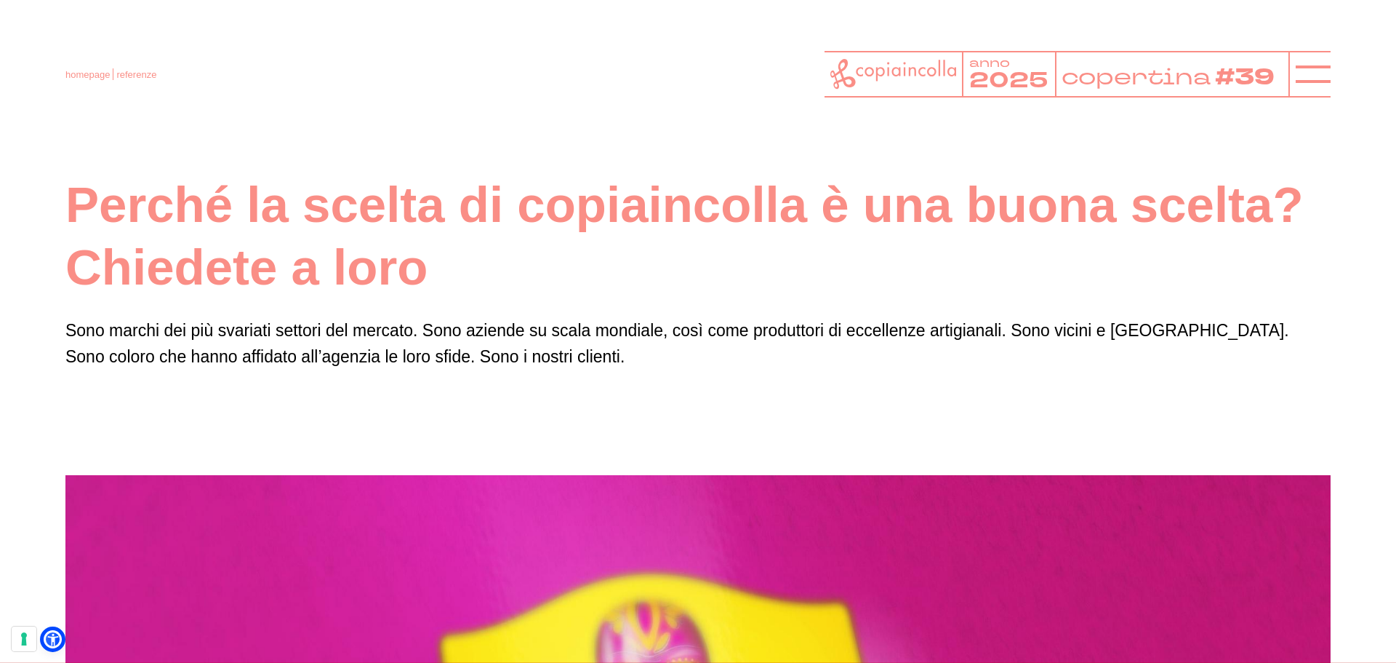
scroll to position [0, 0]
click at [1317, 69] on icon at bounding box center [1313, 74] width 35 height 35
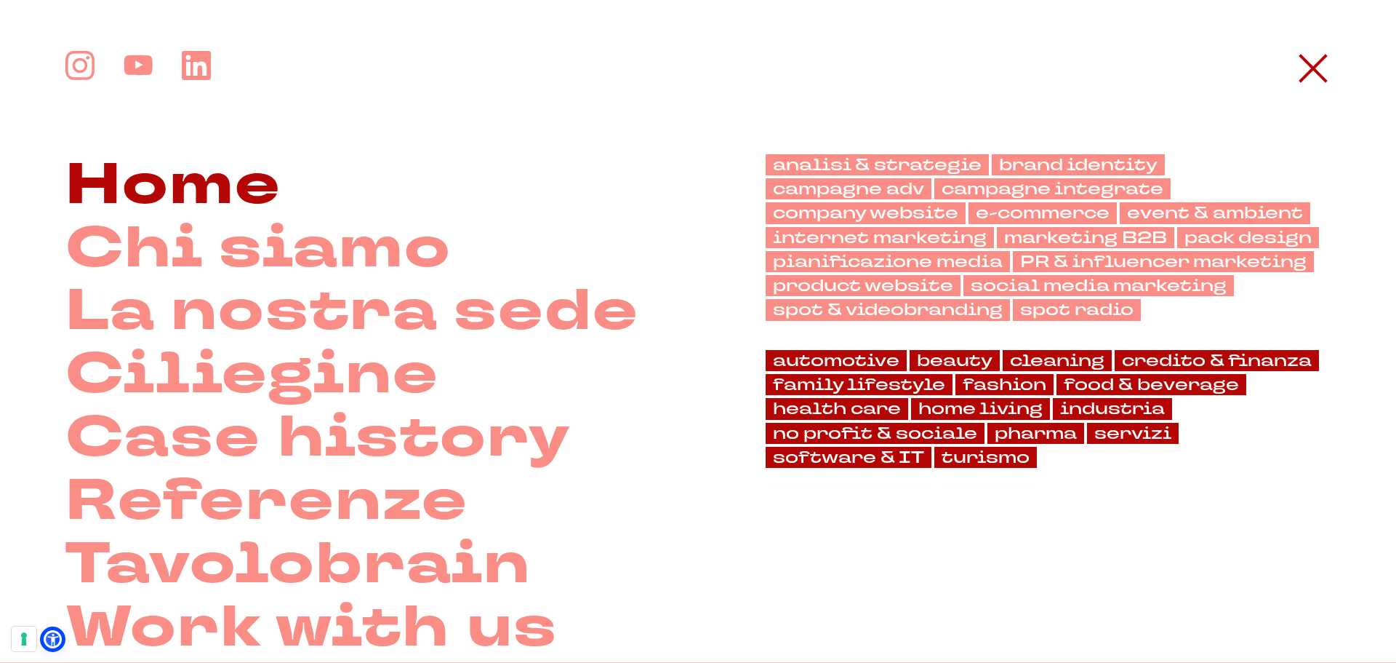
click at [152, 179] on link "Home" at bounding box center [173, 185] width 216 height 63
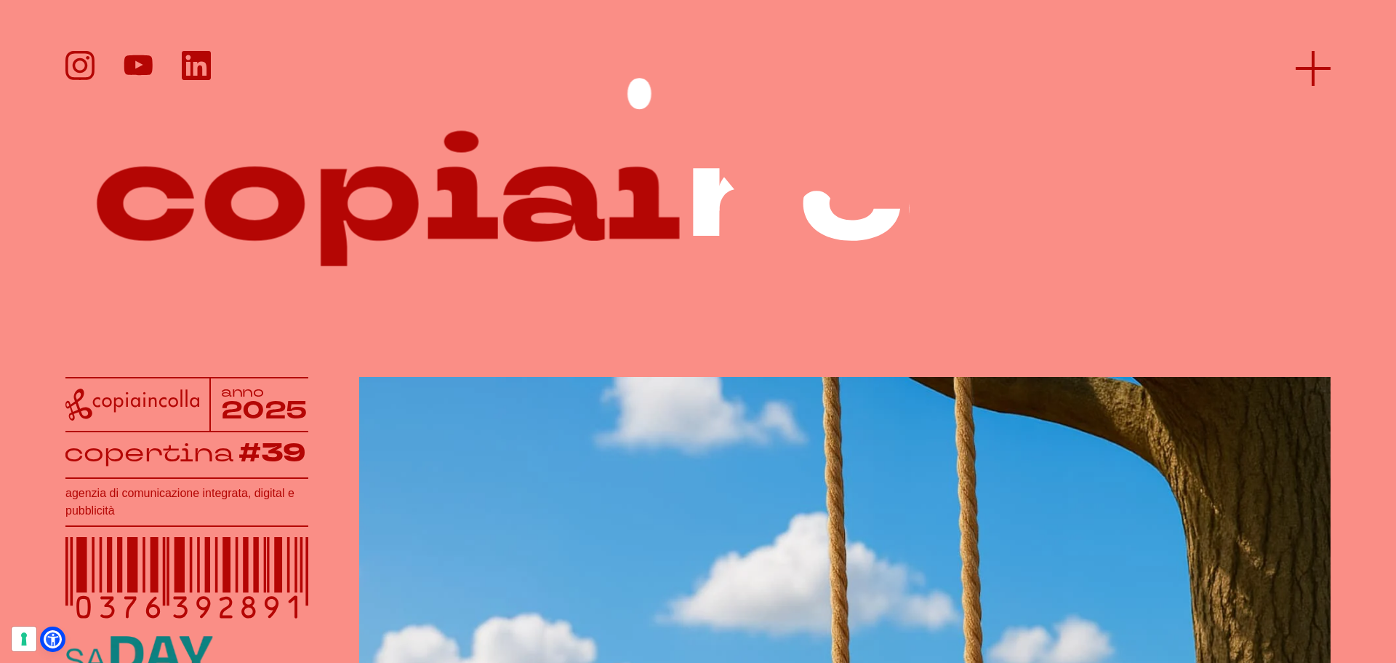
click at [1331, 71] on icon at bounding box center [1313, 68] width 35 height 35
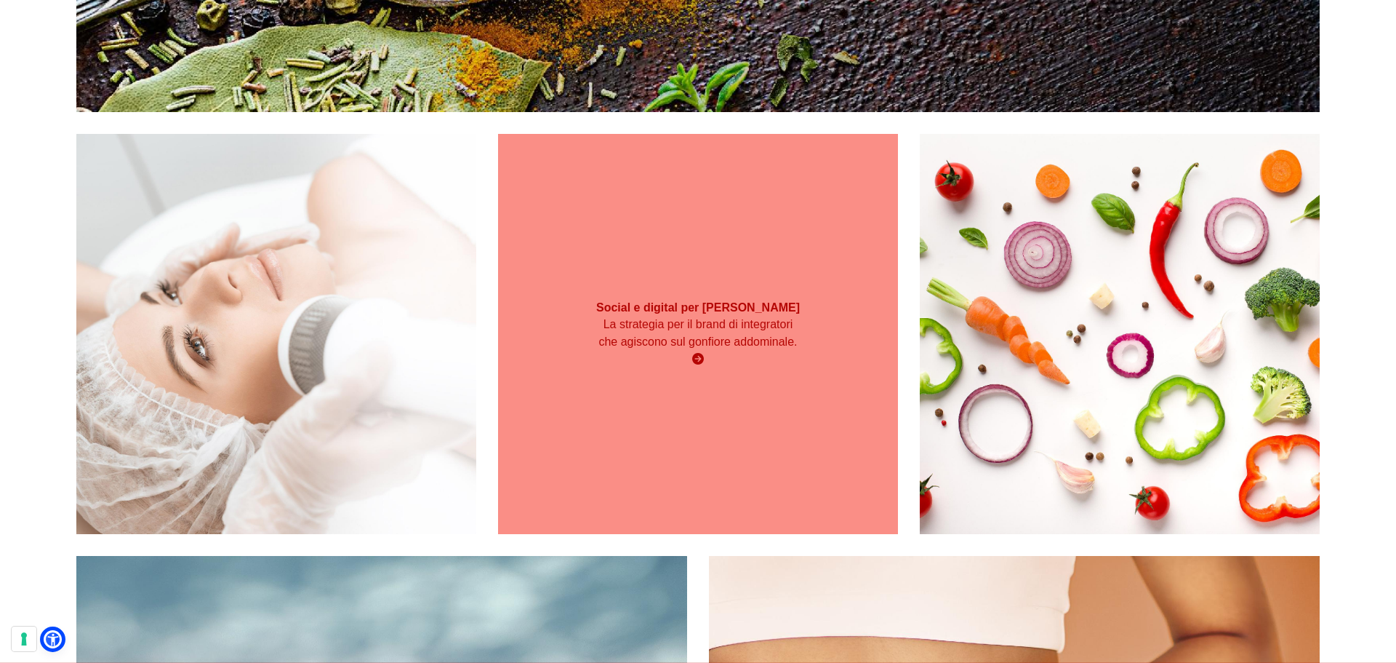
scroll to position [4486, 0]
